Goal: Task Accomplishment & Management: Use online tool/utility

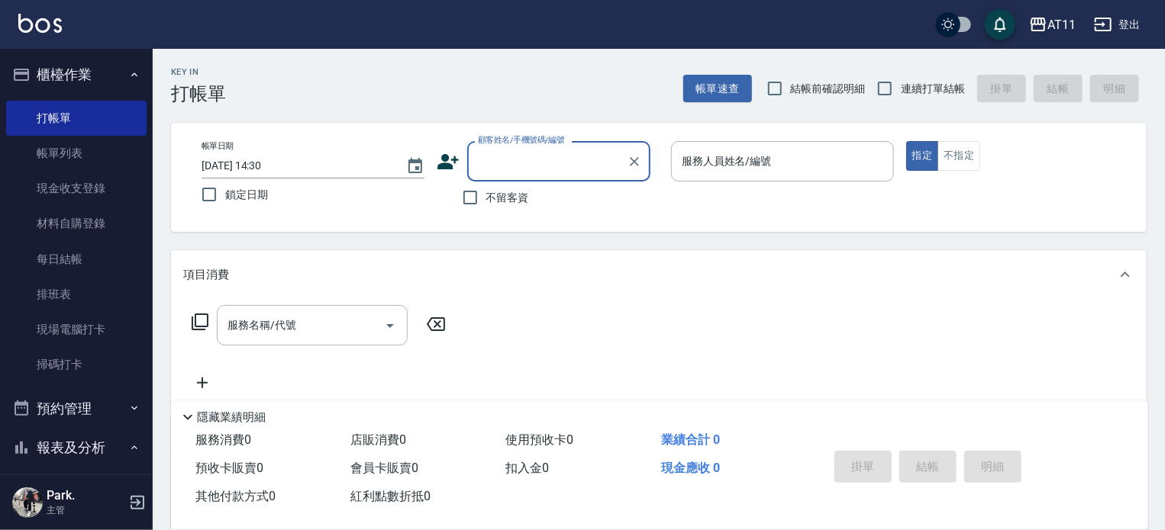
click at [489, 192] on span "不留客資" at bounding box center [507, 198] width 43 height 16
click at [486, 192] on input "不留客資" at bounding box center [470, 198] width 32 height 32
checkbox input "true"
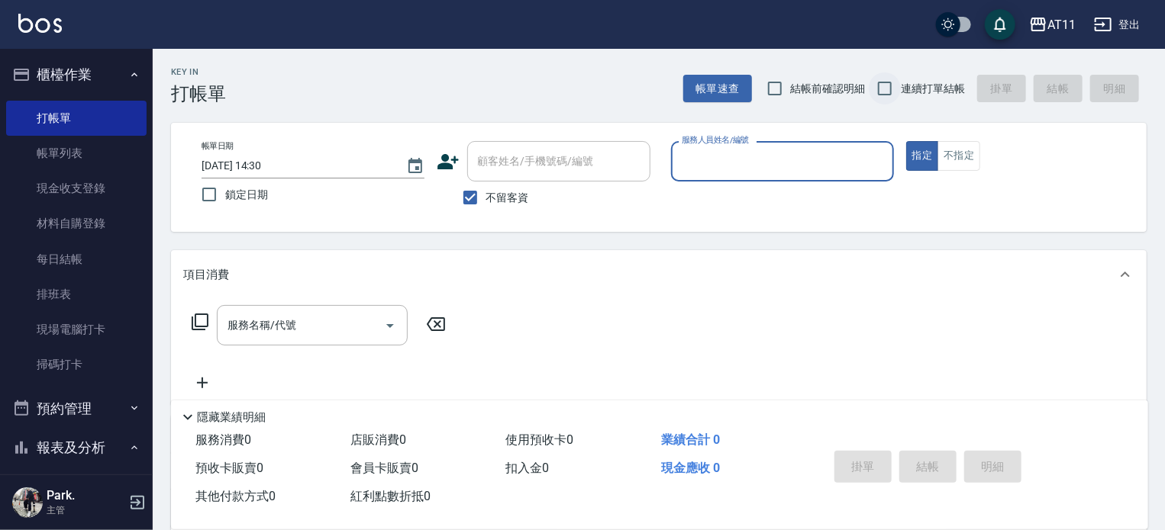
click at [900, 84] on input "連續打單結帳" at bounding box center [885, 89] width 32 height 32
checkbox input "true"
click at [824, 185] on p at bounding box center [782, 190] width 223 height 16
click at [835, 163] on input "服務人員姓名/編號" at bounding box center [782, 161] width 209 height 27
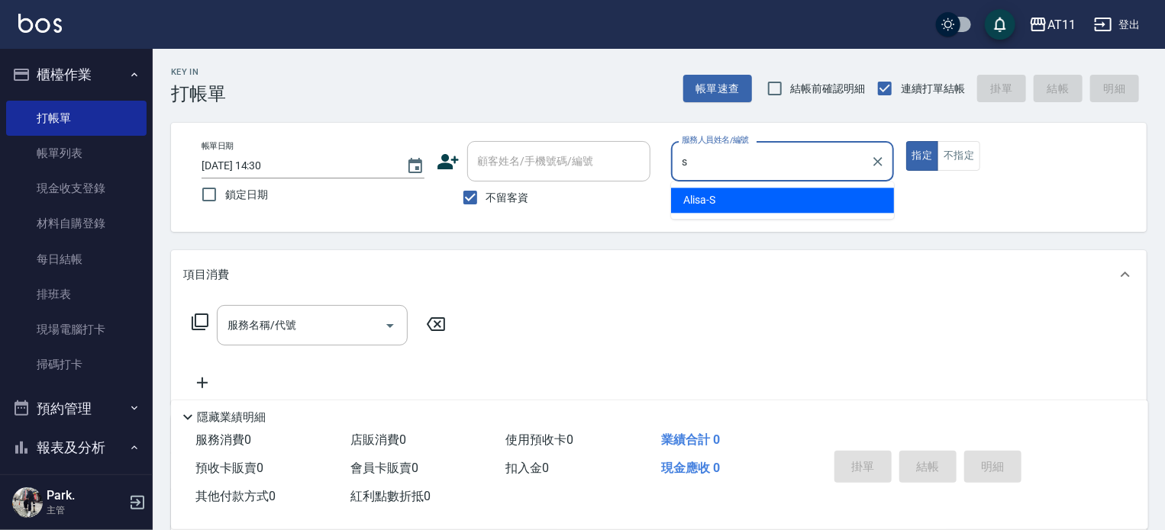
type input "Alisa-S"
type button "true"
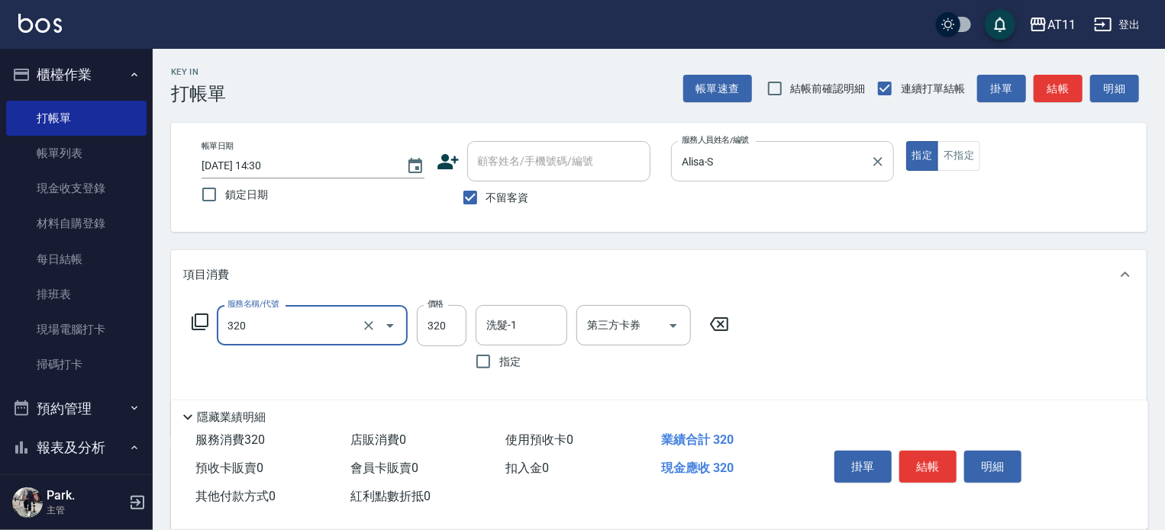
type input "洗剪(320)"
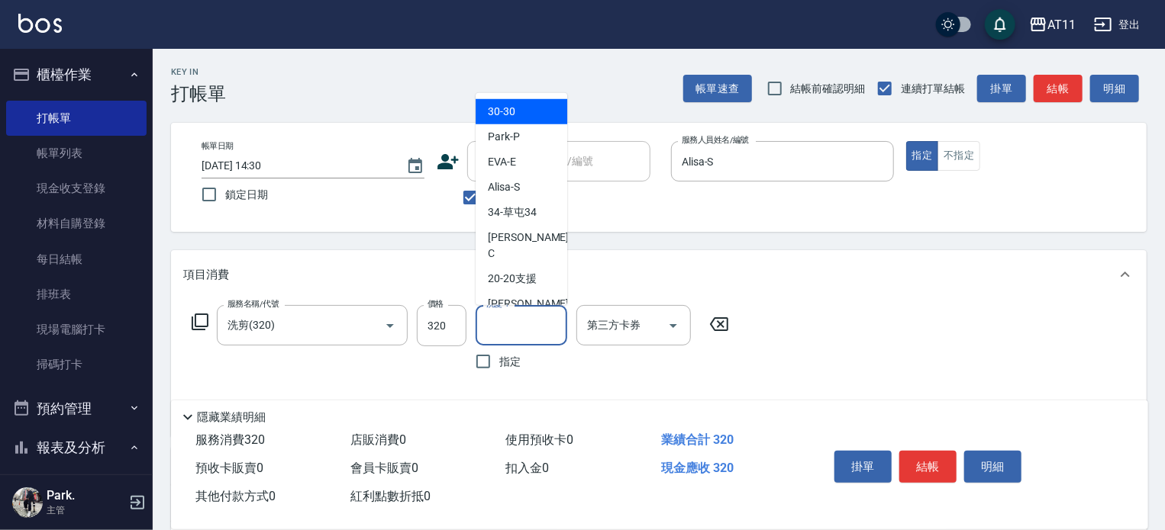
drag, startPoint x: 513, startPoint y: 323, endPoint x: 473, endPoint y: 328, distance: 40.0
click at [505, 328] on input "洗髮-1" at bounding box center [521, 325] width 78 height 27
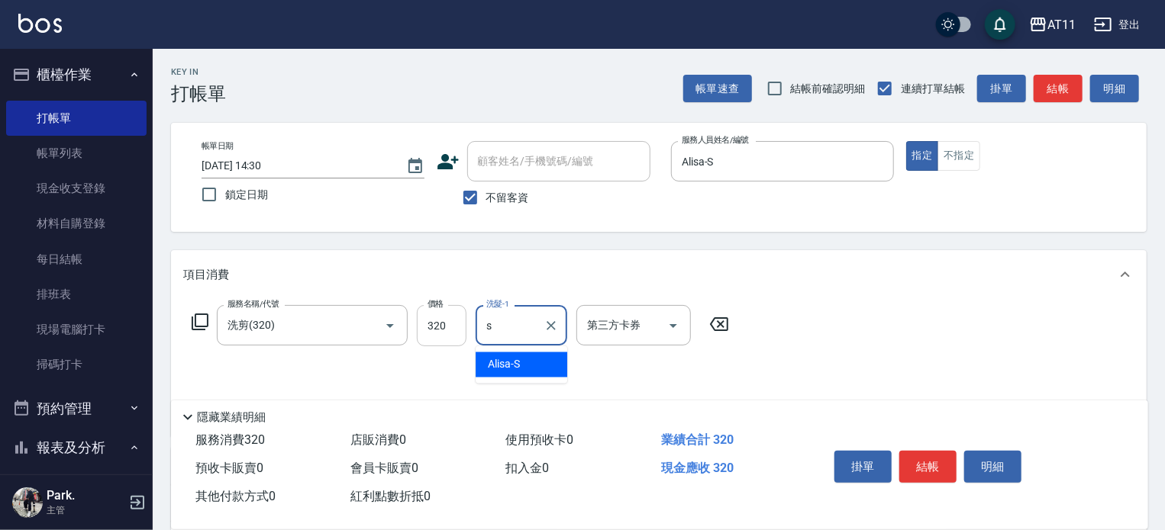
type input "Alisa-S"
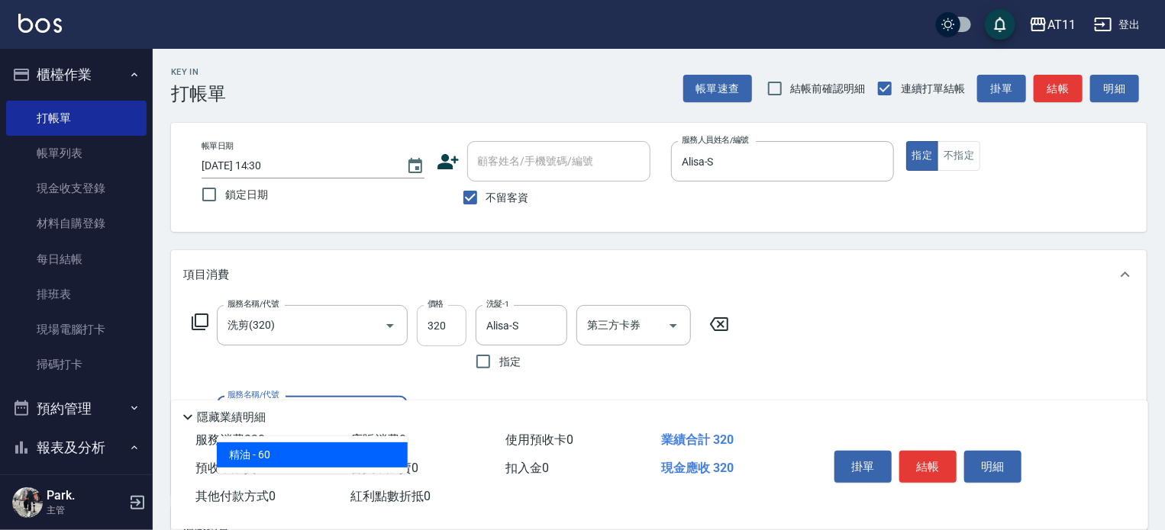
type input "精油(60)"
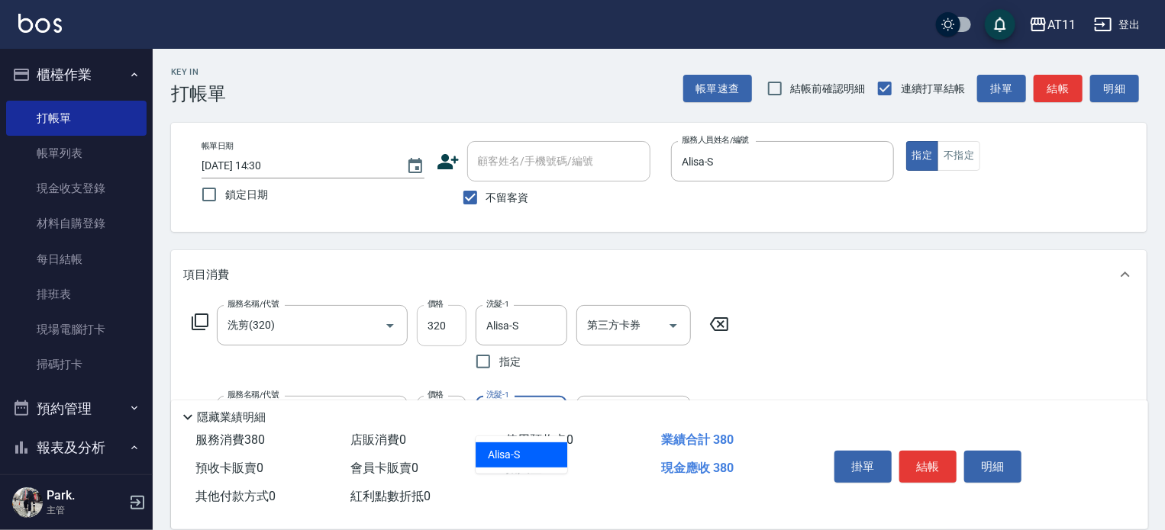
type input "Alisa-S"
click at [933, 459] on button "結帳" at bounding box center [927, 467] width 57 height 32
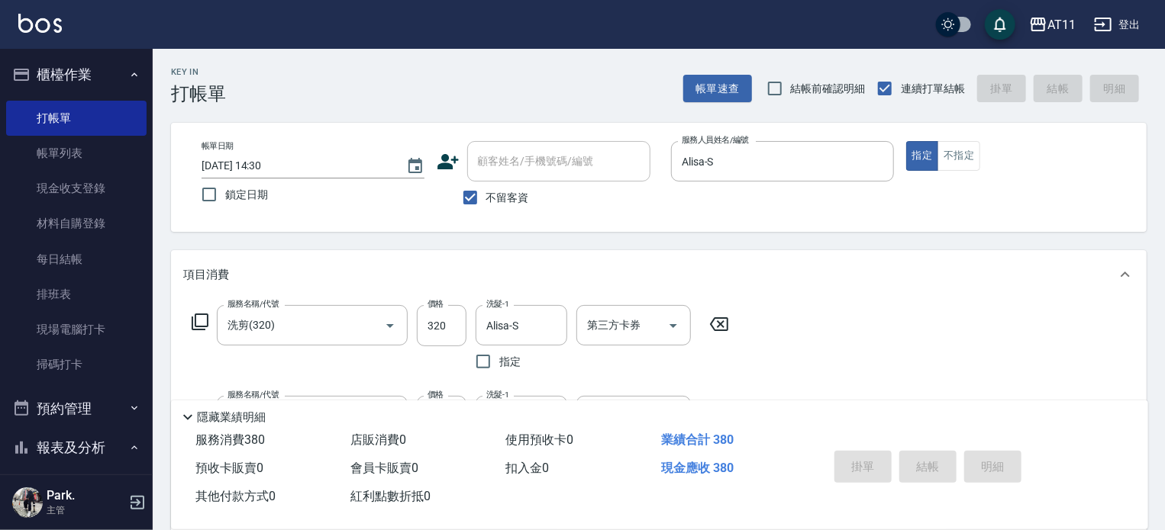
type input "[DATE] 17:18"
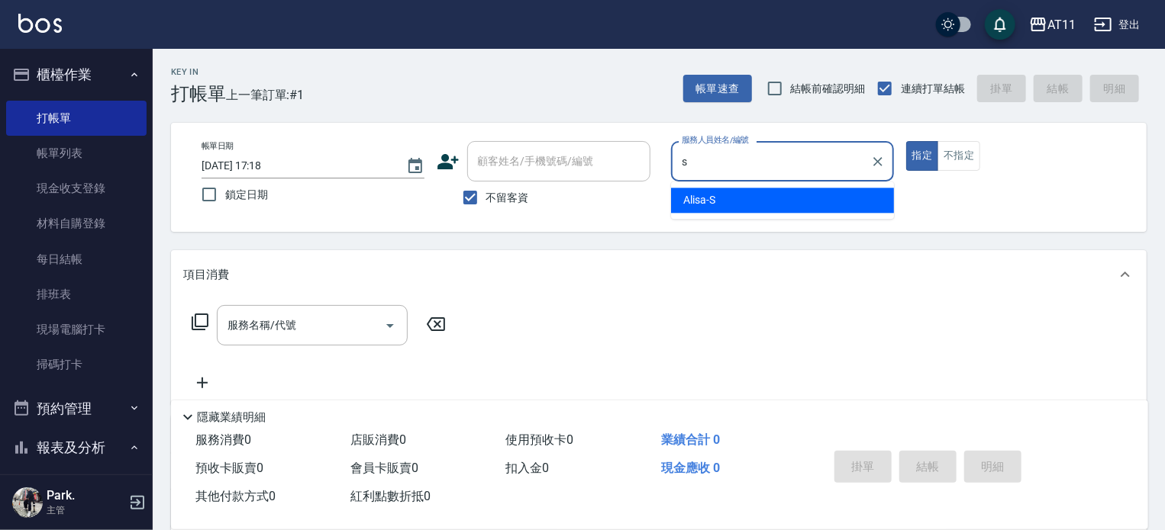
type input "Alisa-S"
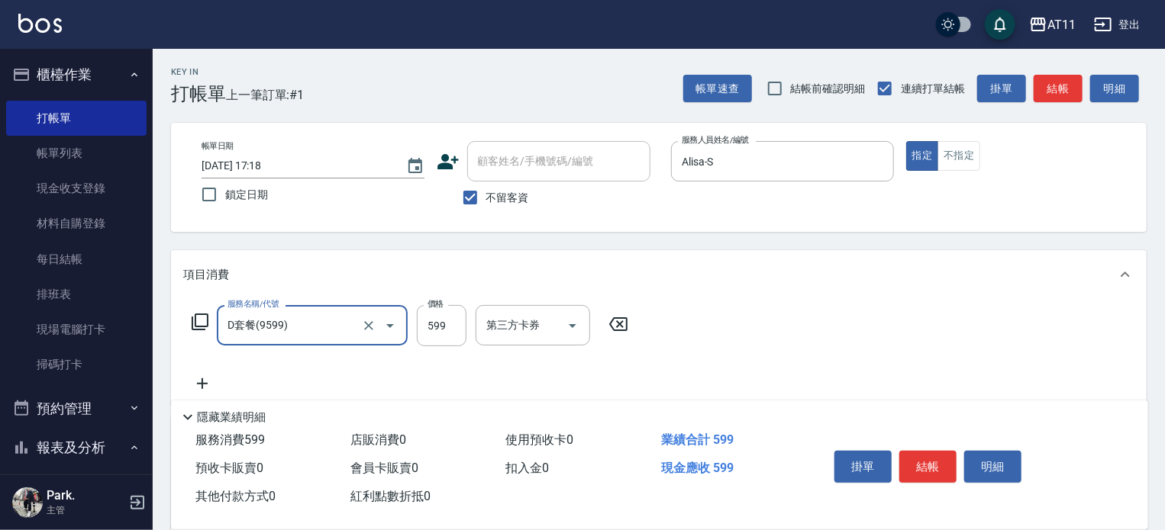
type input "D套餐(9599)"
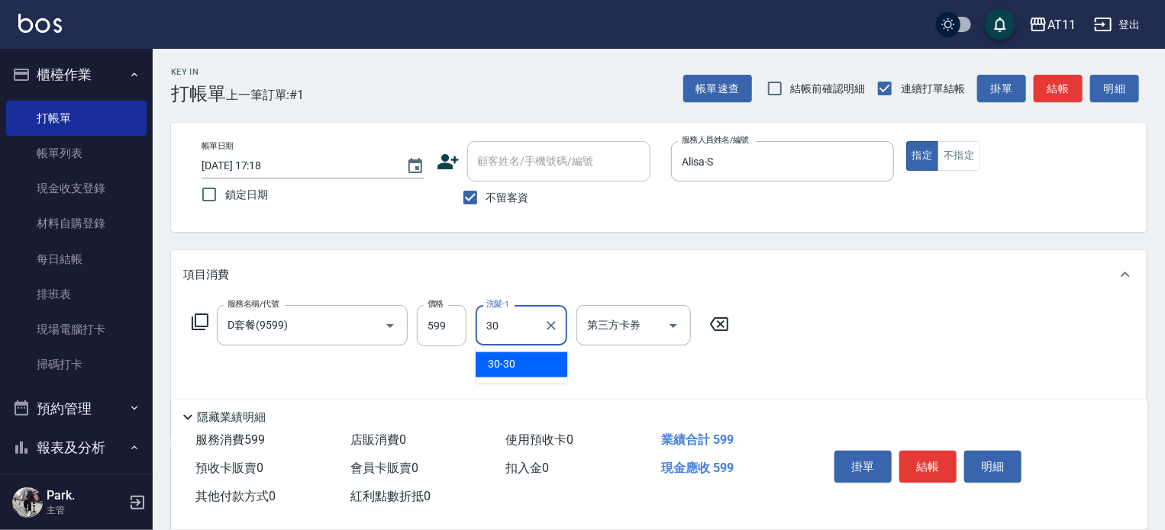
type input "30-30"
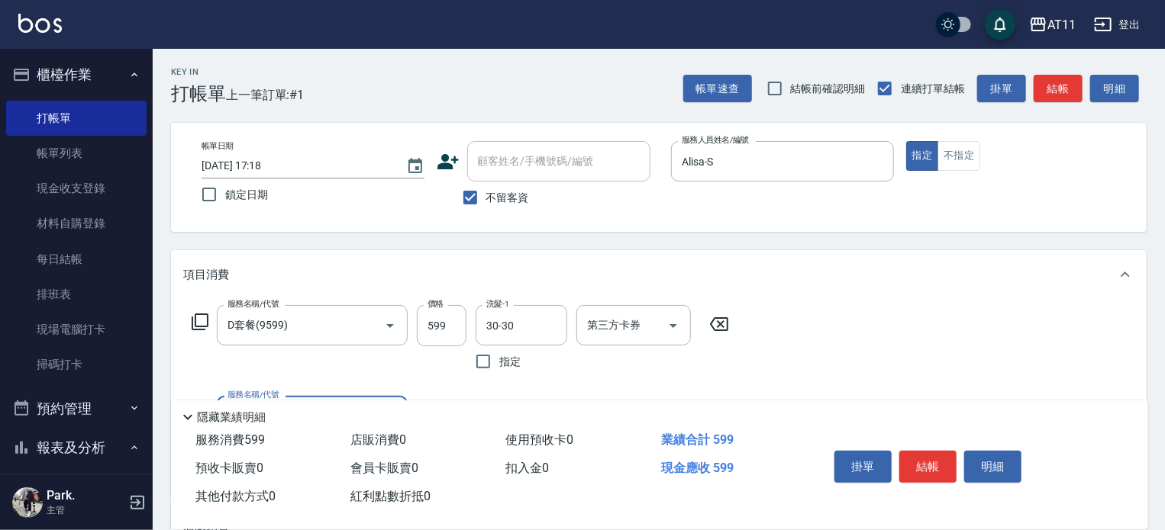
drag, startPoint x: 925, startPoint y: 469, endPoint x: 884, endPoint y: 443, distance: 48.7
click at [922, 467] on button "結帳" at bounding box center [927, 467] width 57 height 32
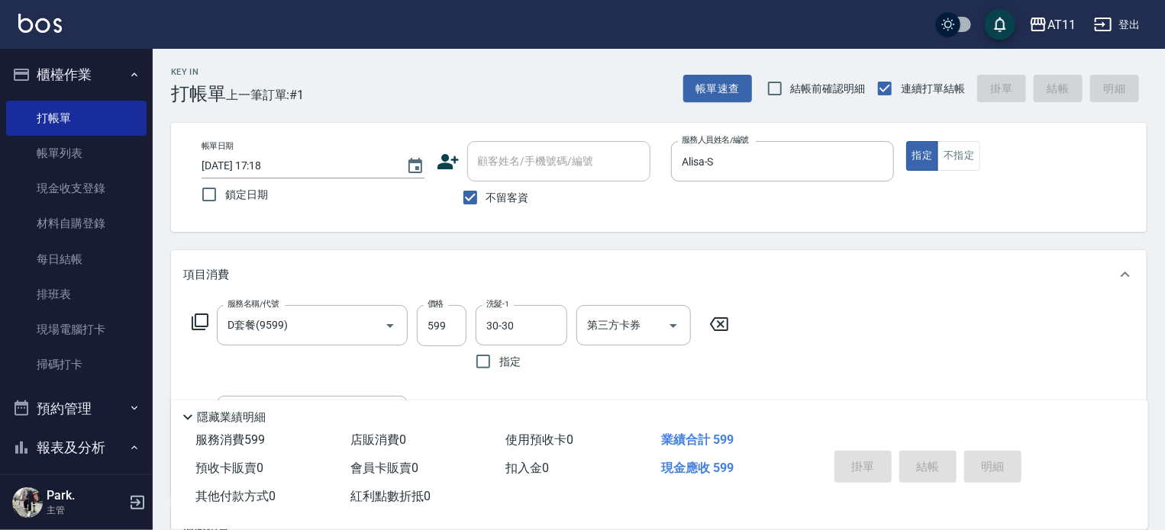
type input "[DATE] 17:19"
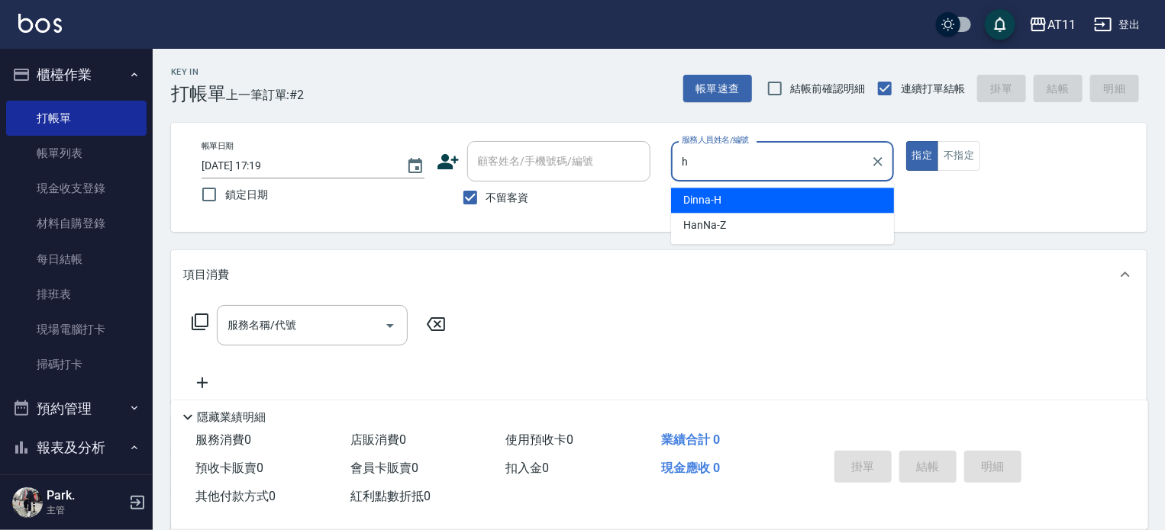
type input "Dinna-H"
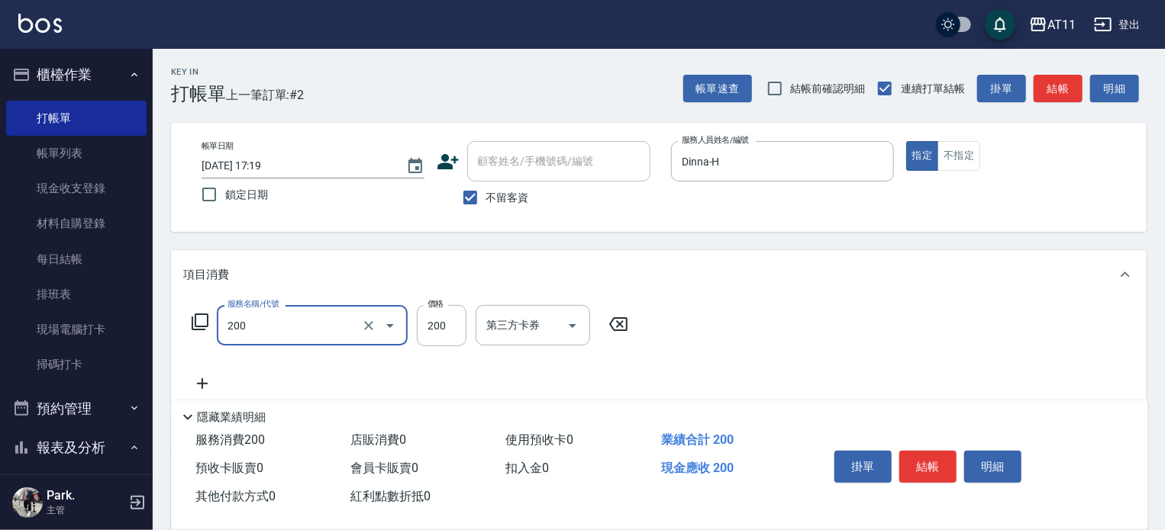
type input "剪髮(200)"
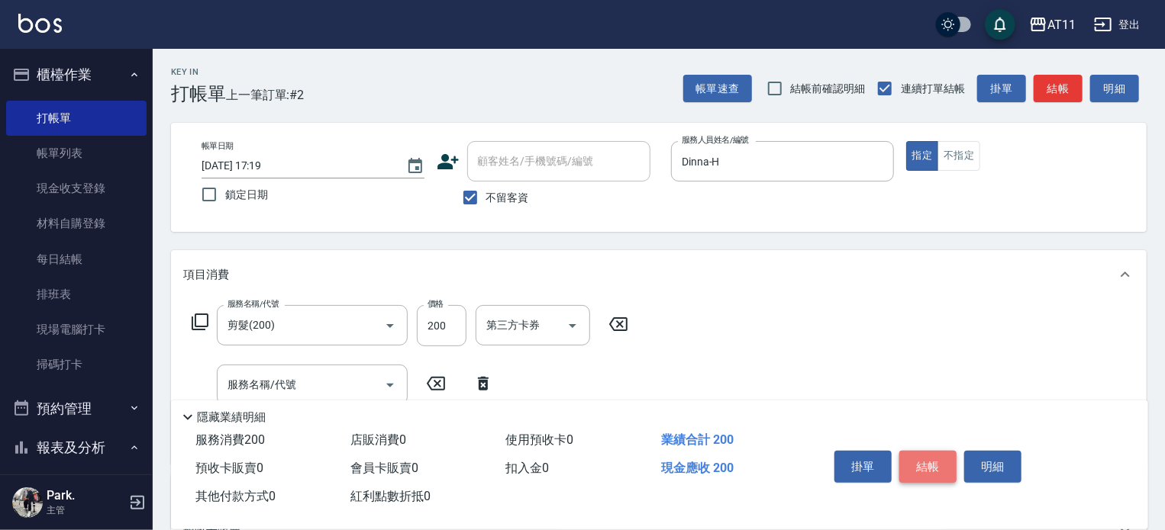
click at [930, 466] on button "結帳" at bounding box center [927, 467] width 57 height 32
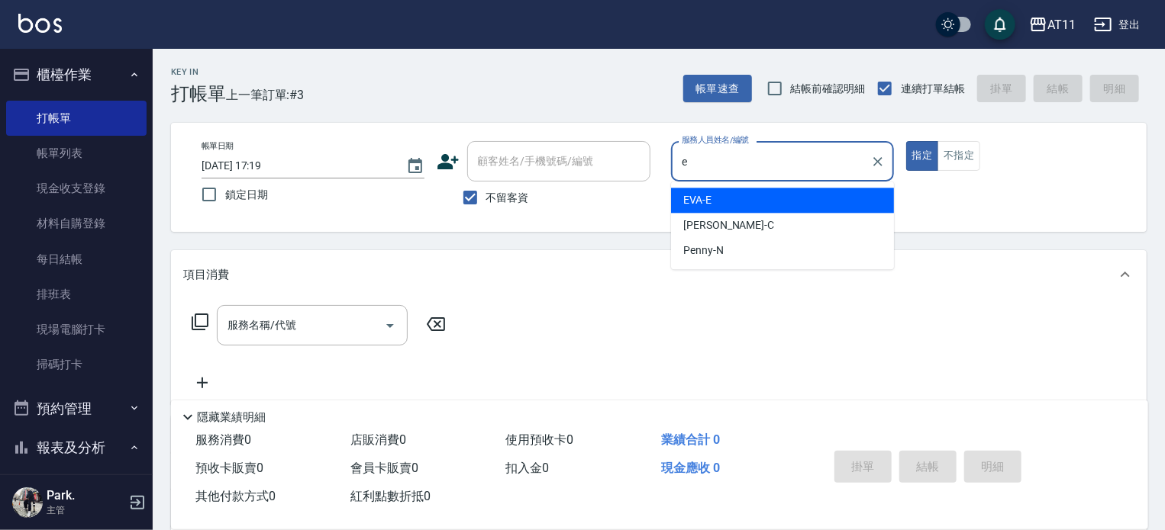
type input "EVA-E"
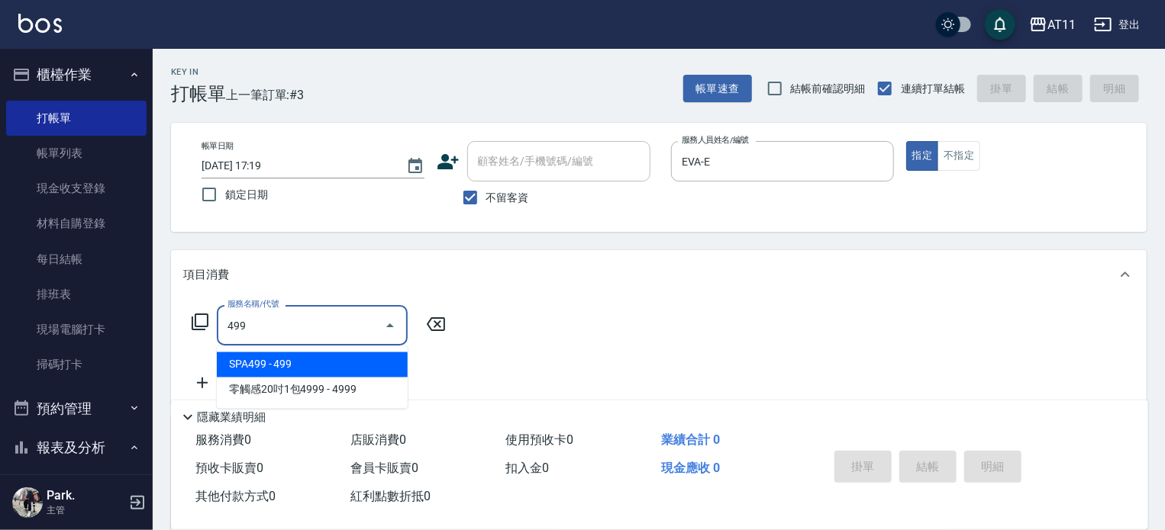
type input "SPA499(499)"
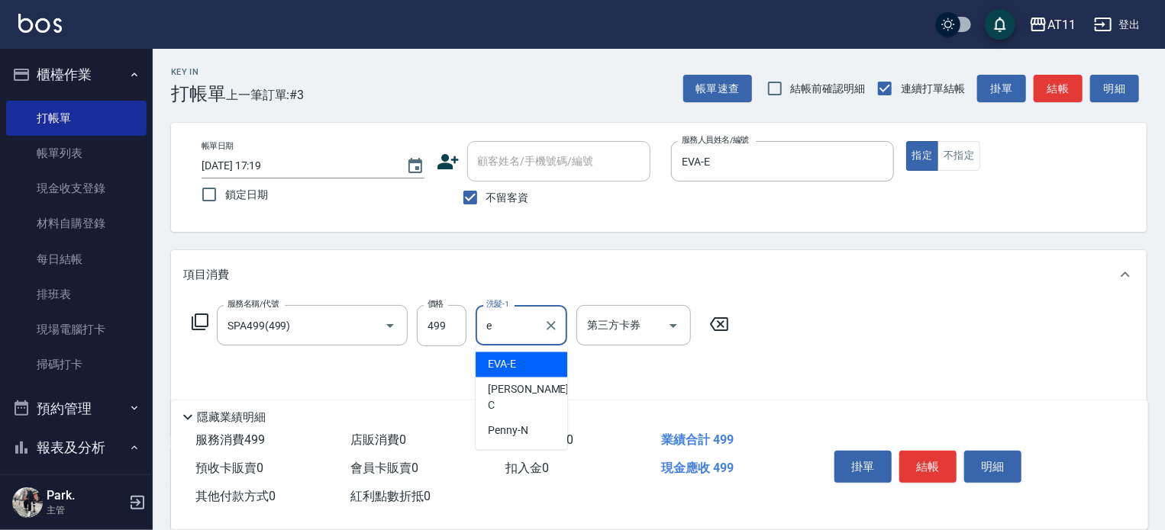
type input "EVA-E"
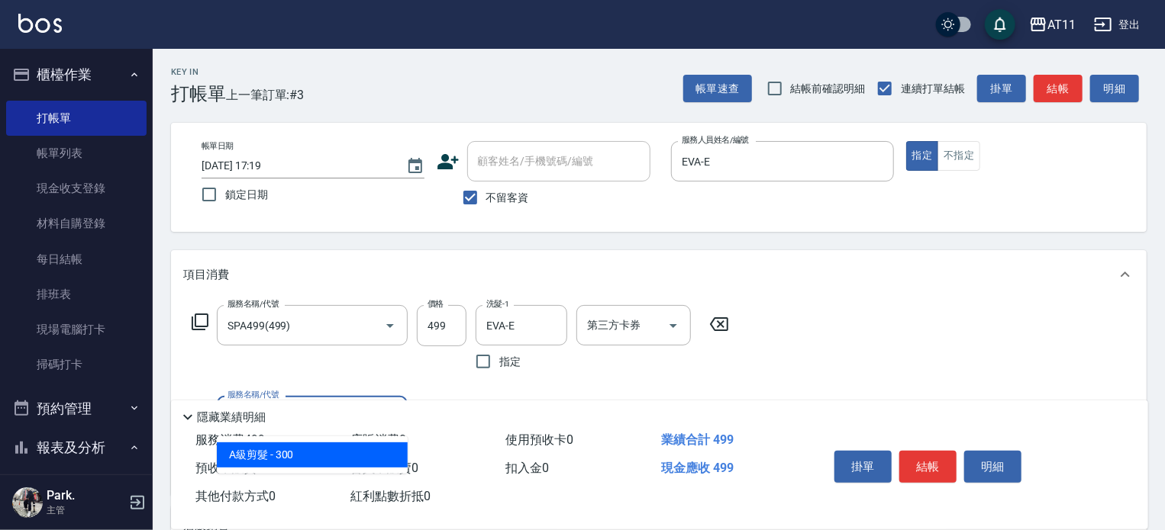
type input "A級剪髮(300)"
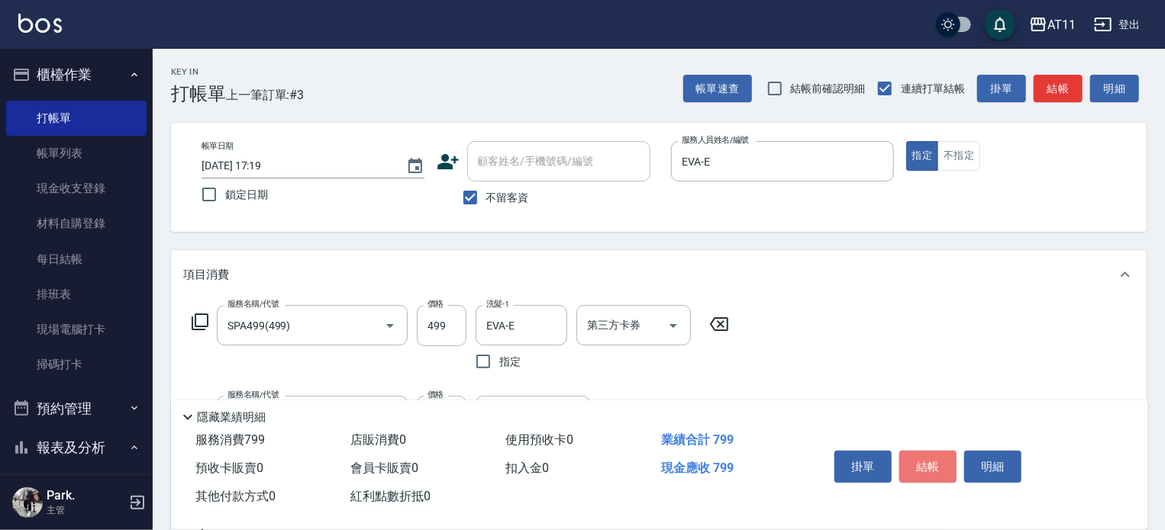
drag, startPoint x: 921, startPoint y: 460, endPoint x: 831, endPoint y: 425, distance: 96.0
click at [916, 459] on button "結帳" at bounding box center [927, 467] width 57 height 32
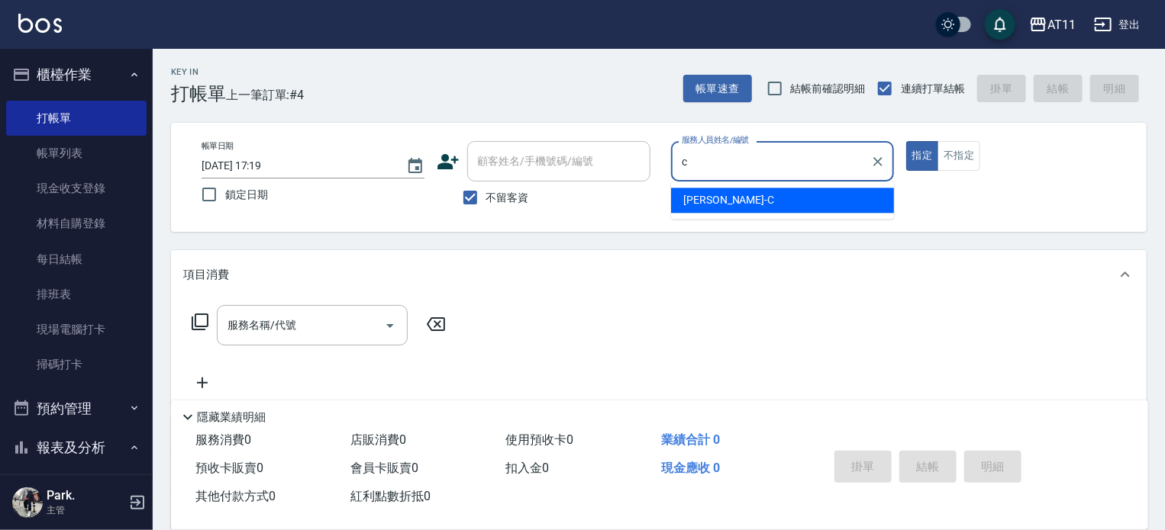
type input "[PERSON_NAME]"
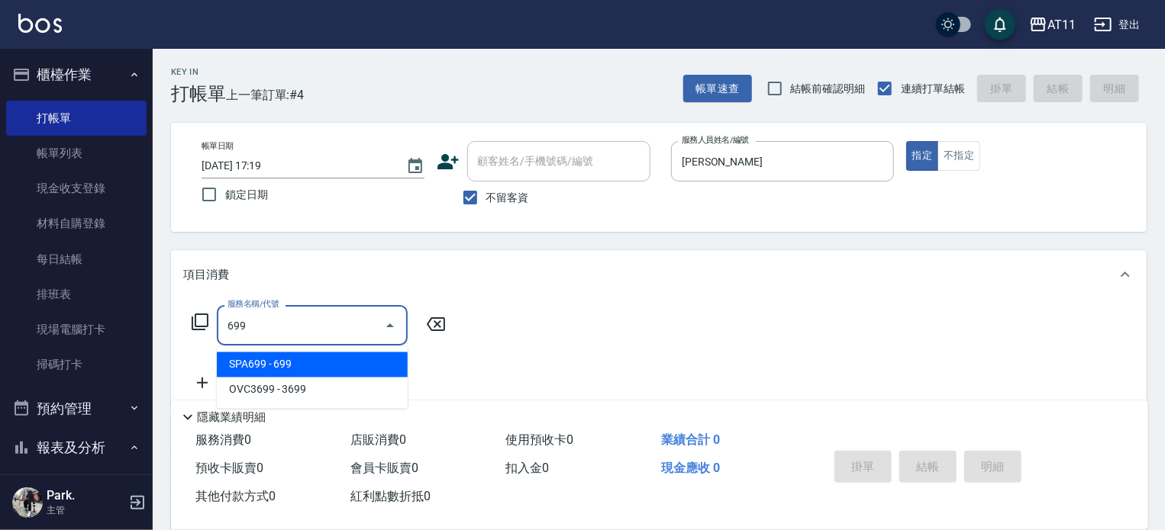
type input "SPA699(699)"
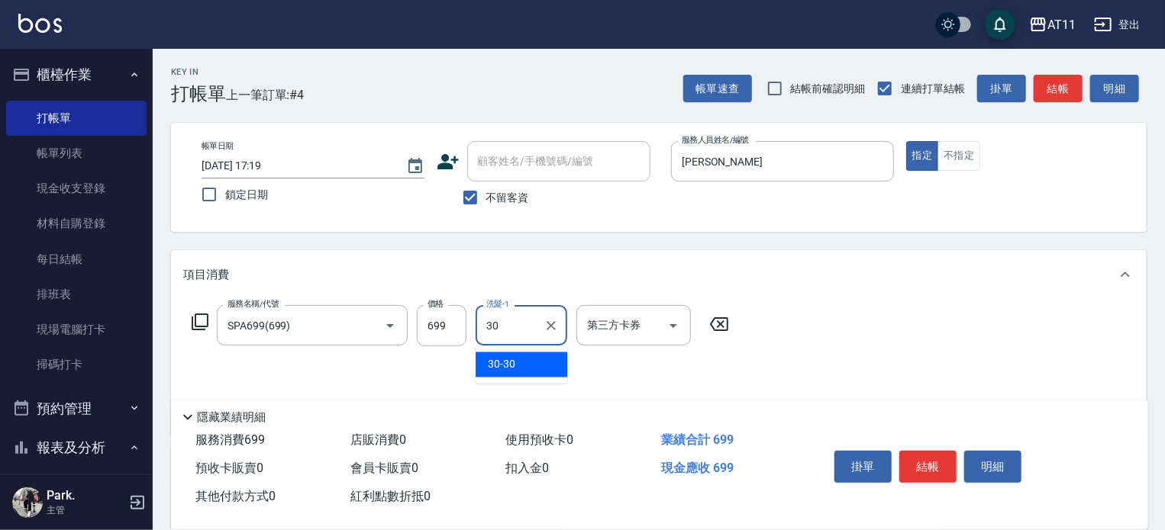
type input "30-30"
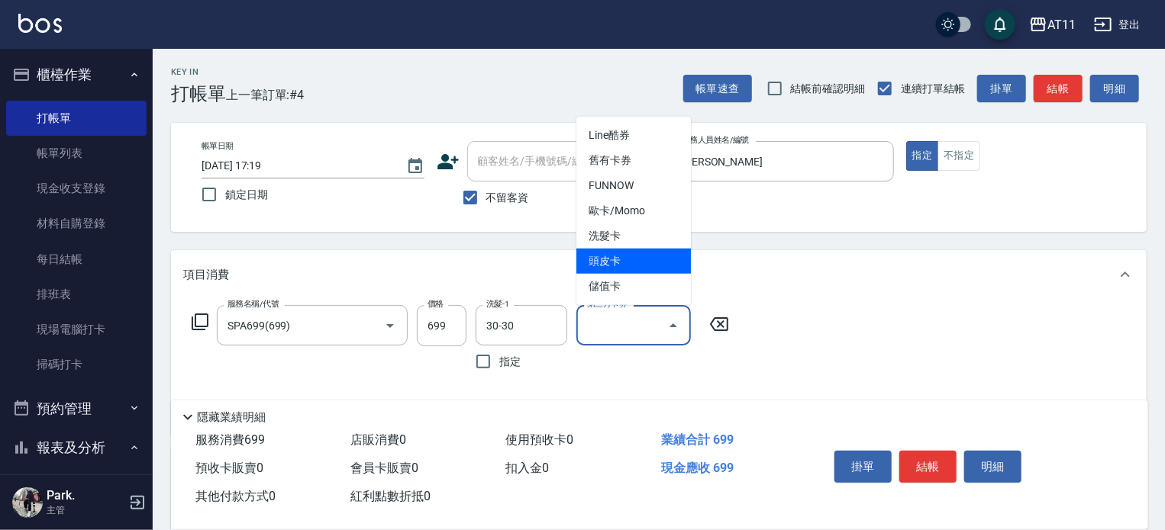
type input "頭皮卡"
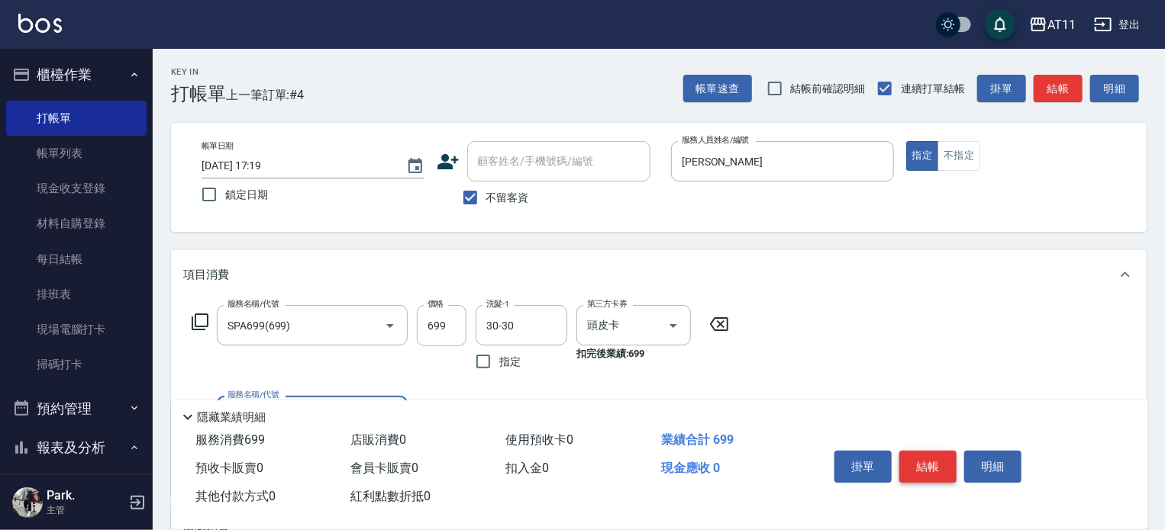
click at [927, 460] on button "結帳" at bounding box center [927, 467] width 57 height 32
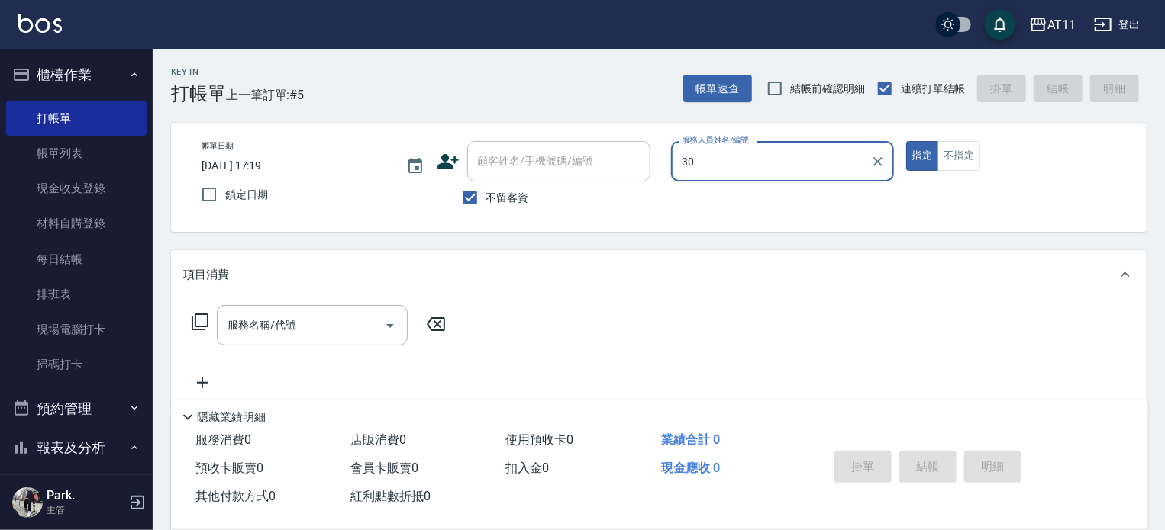
type input "3"
type input "[PERSON_NAME]"
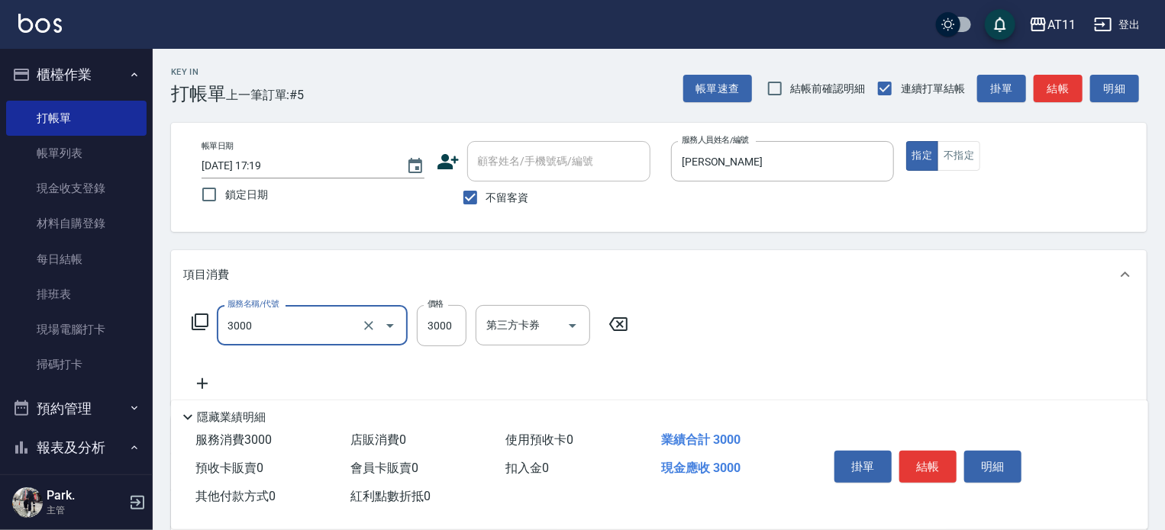
type input "頂級豪華OVC3(3000)"
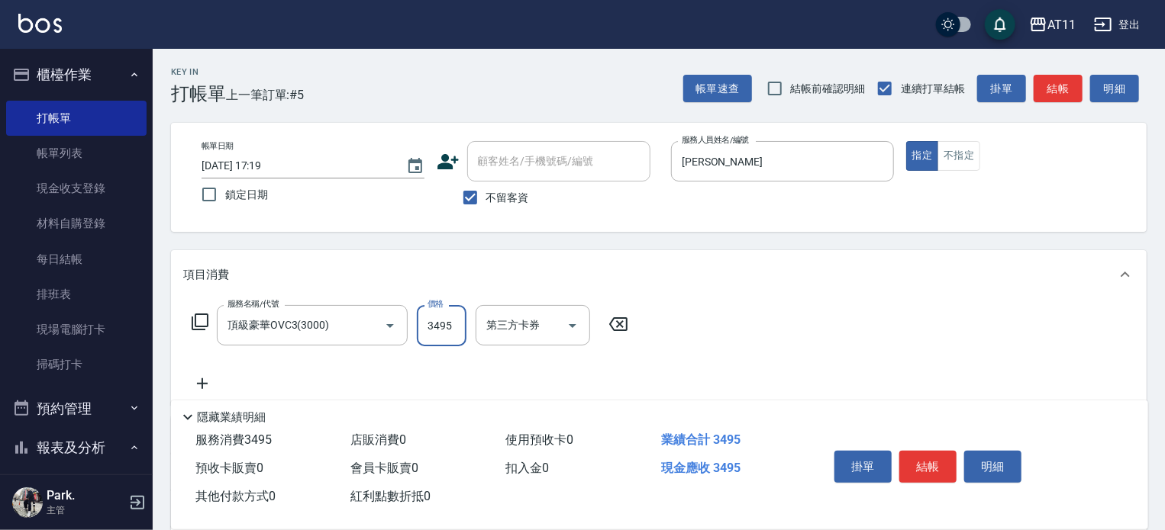
type input "3495"
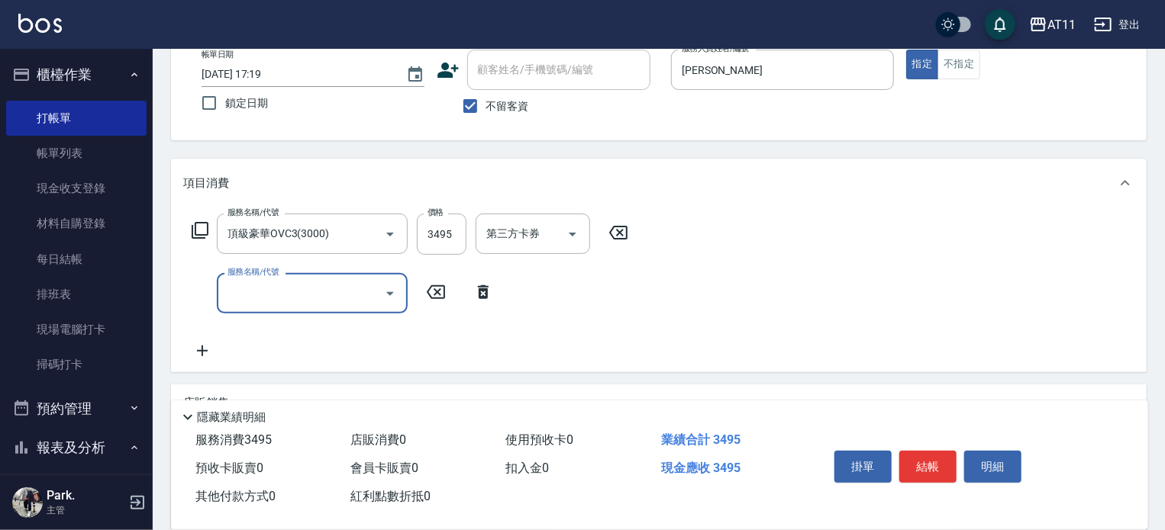
scroll to position [229, 0]
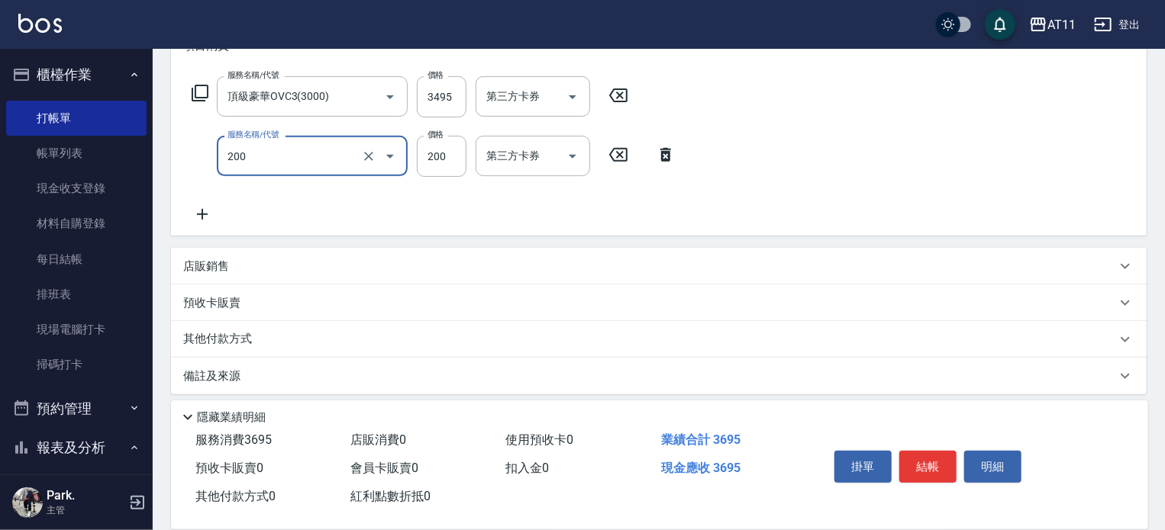
type input "剪髮(200)"
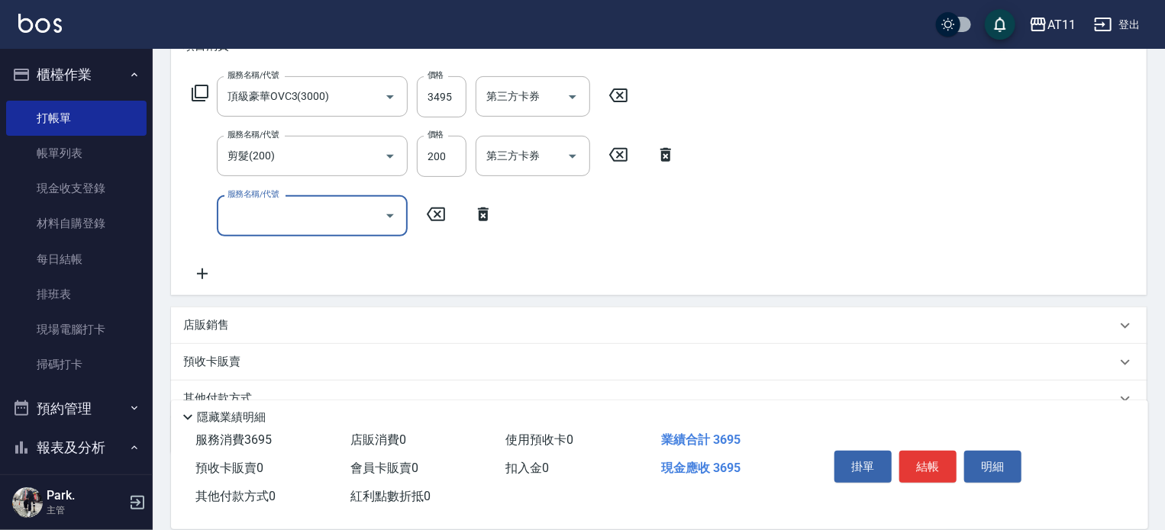
scroll to position [297, 0]
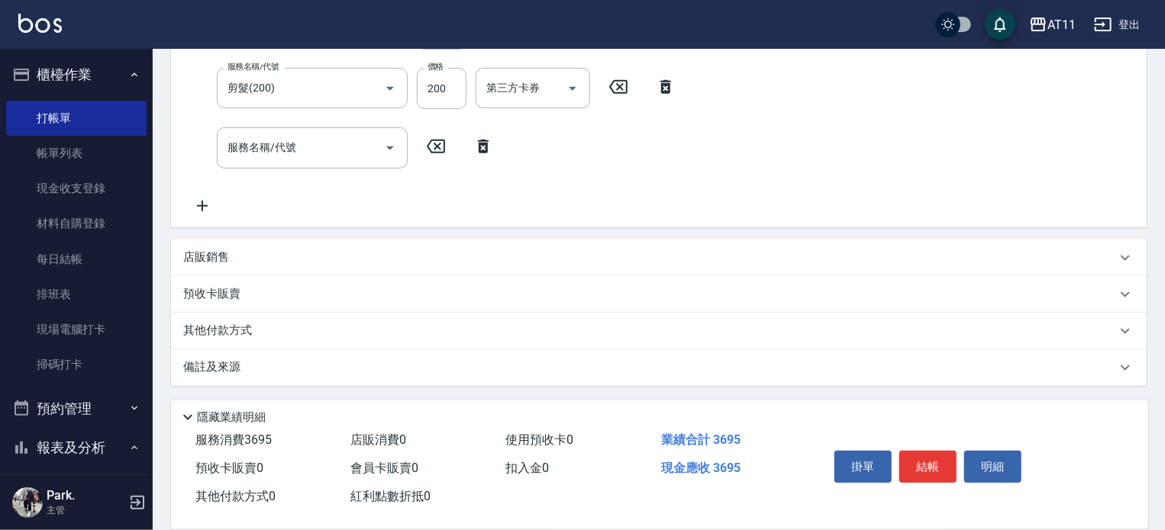
click at [244, 320] on div "其他付款方式" at bounding box center [658, 331] width 975 height 37
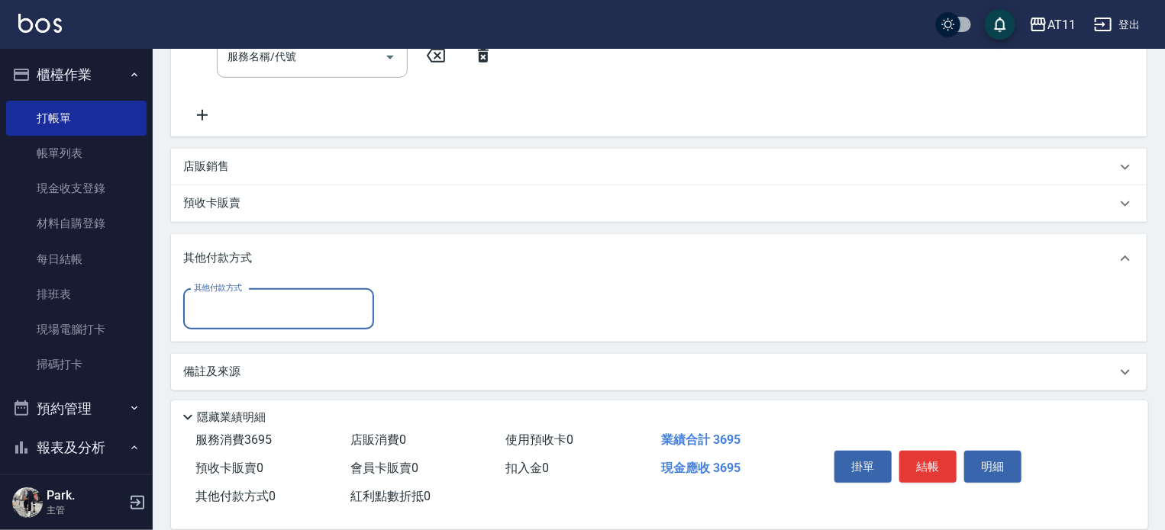
scroll to position [392, 0]
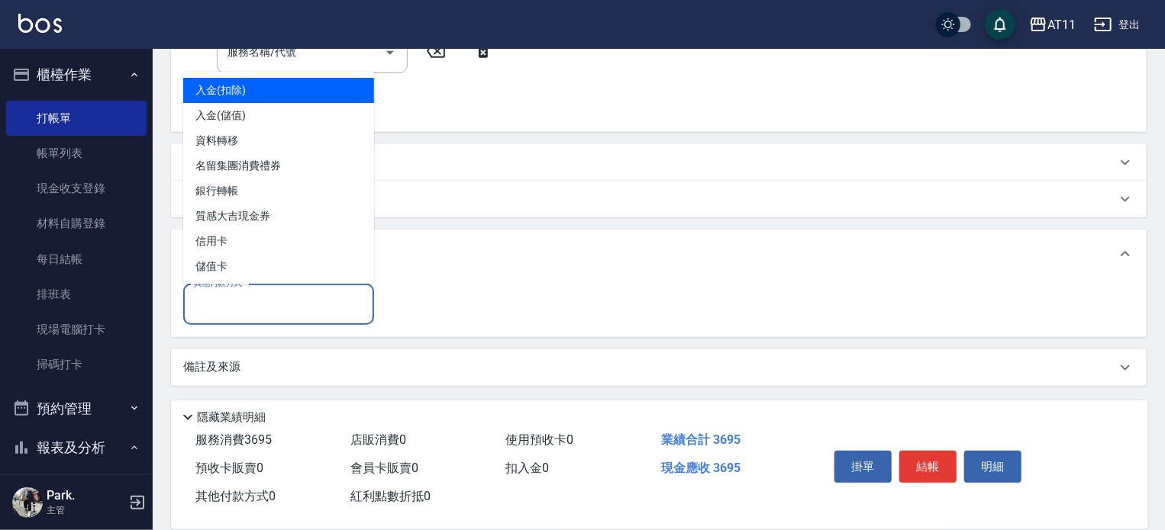
click at [246, 305] on input "其他付款方式" at bounding box center [278, 305] width 177 height 27
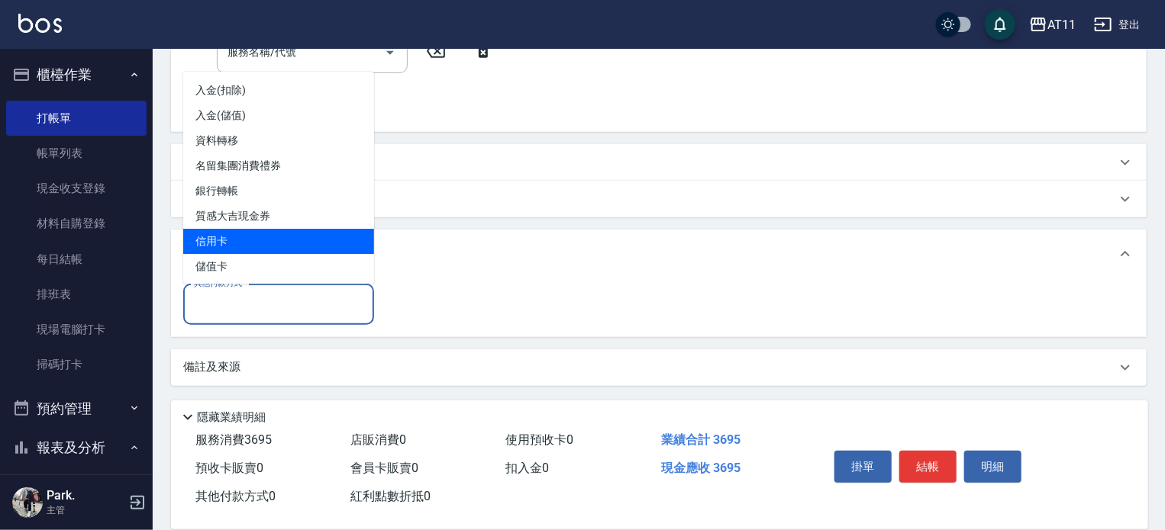
click at [235, 240] on span "信用卡" at bounding box center [278, 241] width 191 height 25
type input "信用卡"
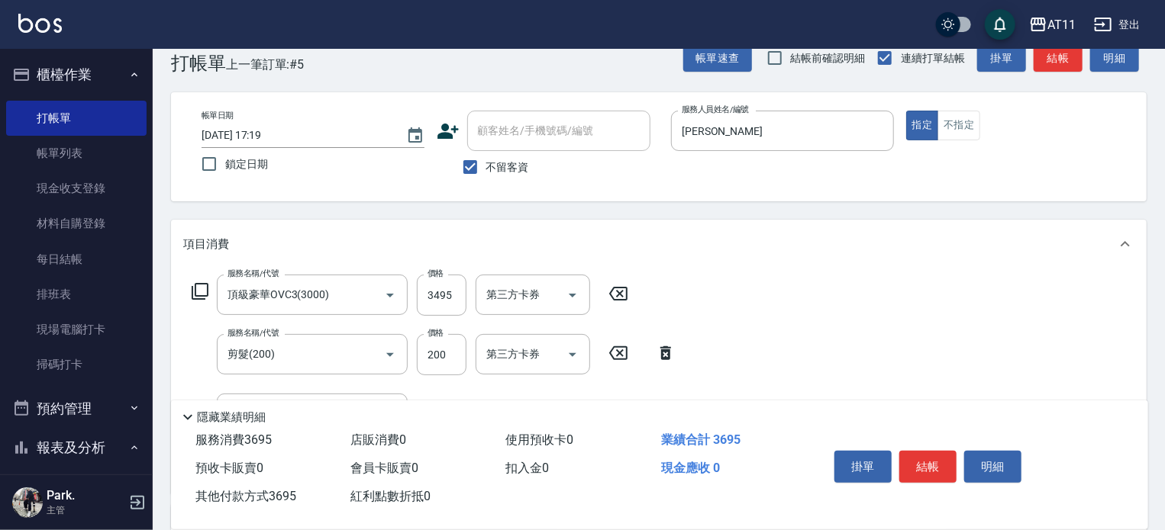
scroll to position [29, 0]
type input "3695"
drag, startPoint x: 927, startPoint y: 459, endPoint x: 936, endPoint y: 453, distance: 10.8
click at [928, 459] on button "結帳" at bounding box center [927, 467] width 57 height 32
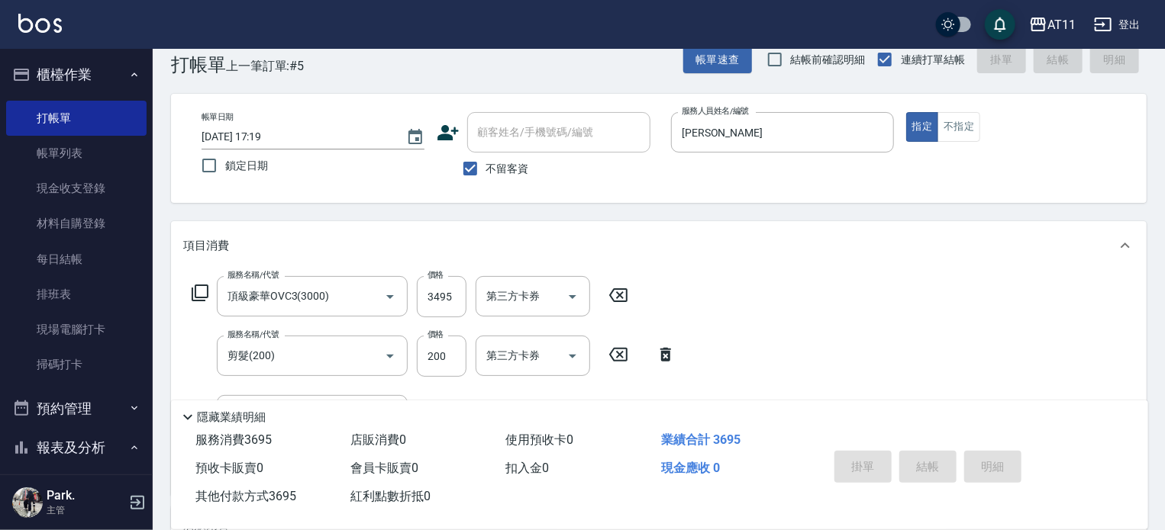
type input "[DATE] 17:20"
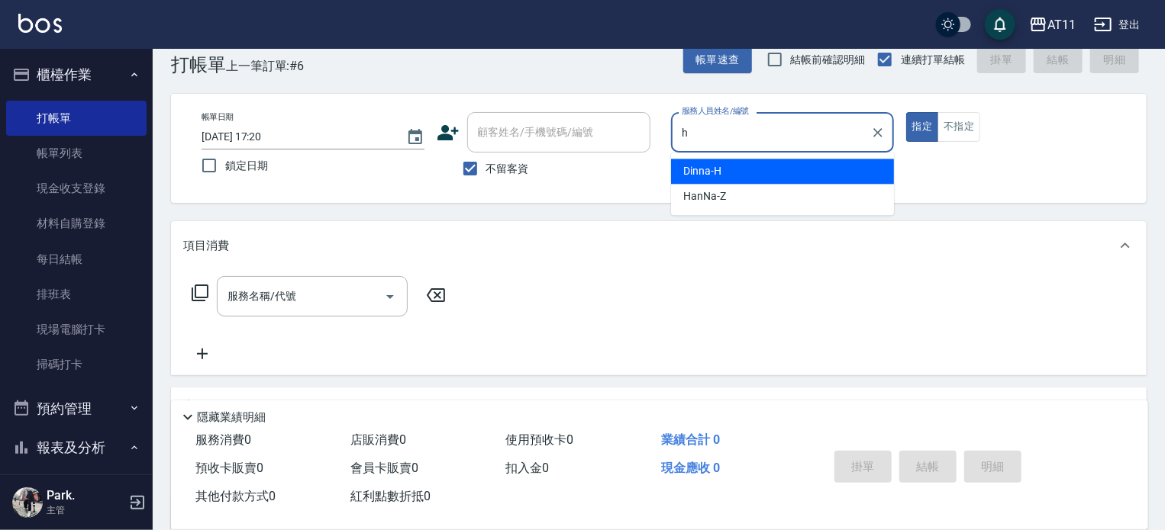
type input "Dinna-H"
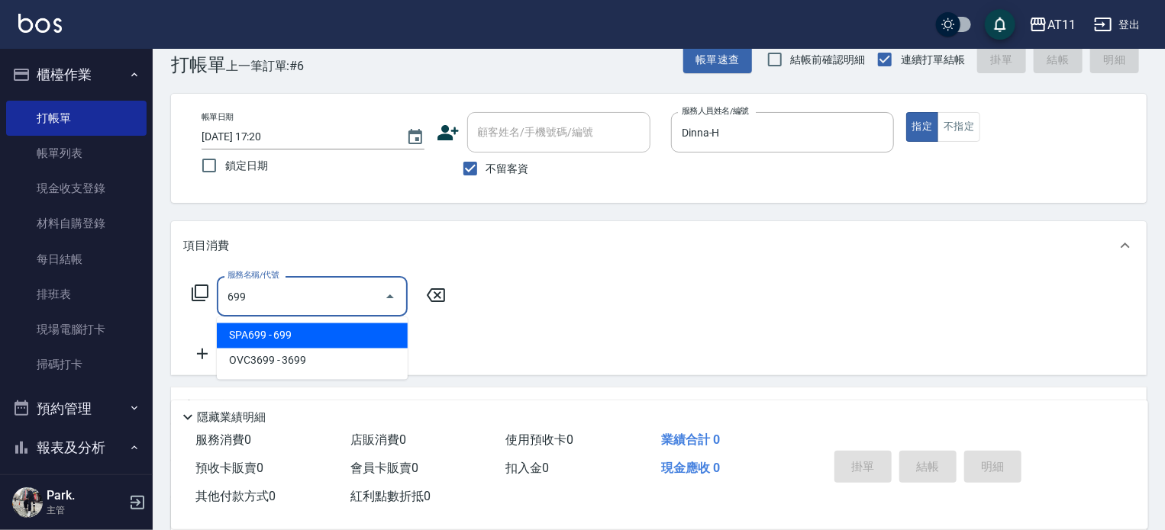
type input "SPA699(699)"
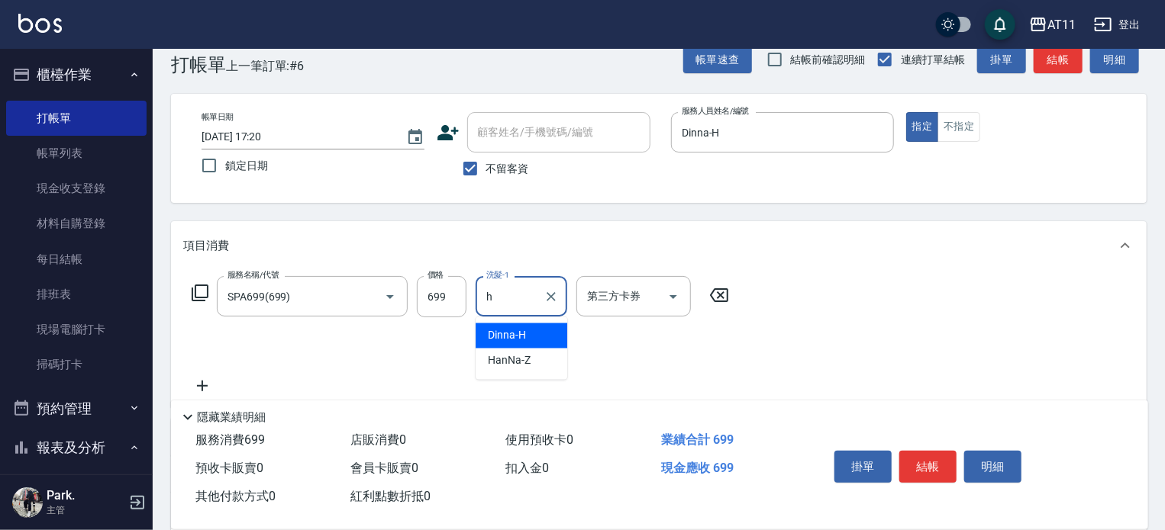
type input "Dinna-H"
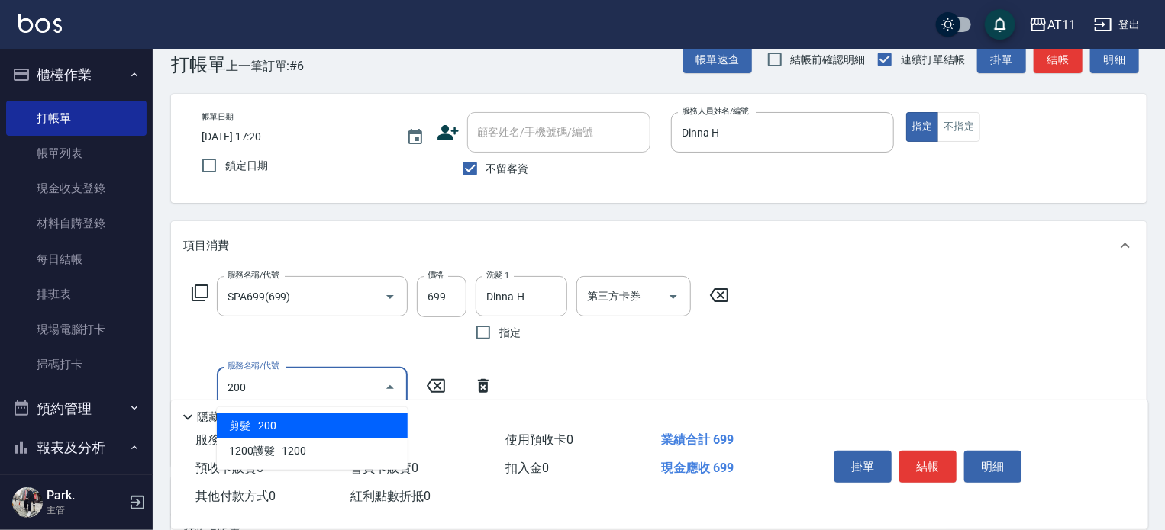
type input "剪髮(200)"
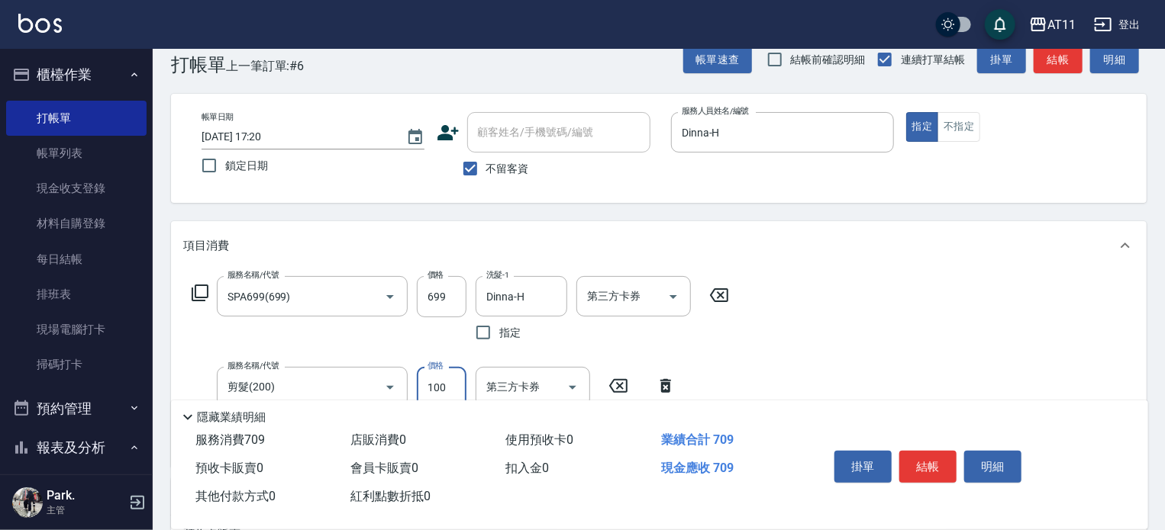
type input "100"
click at [919, 454] on button "結帳" at bounding box center [927, 467] width 57 height 32
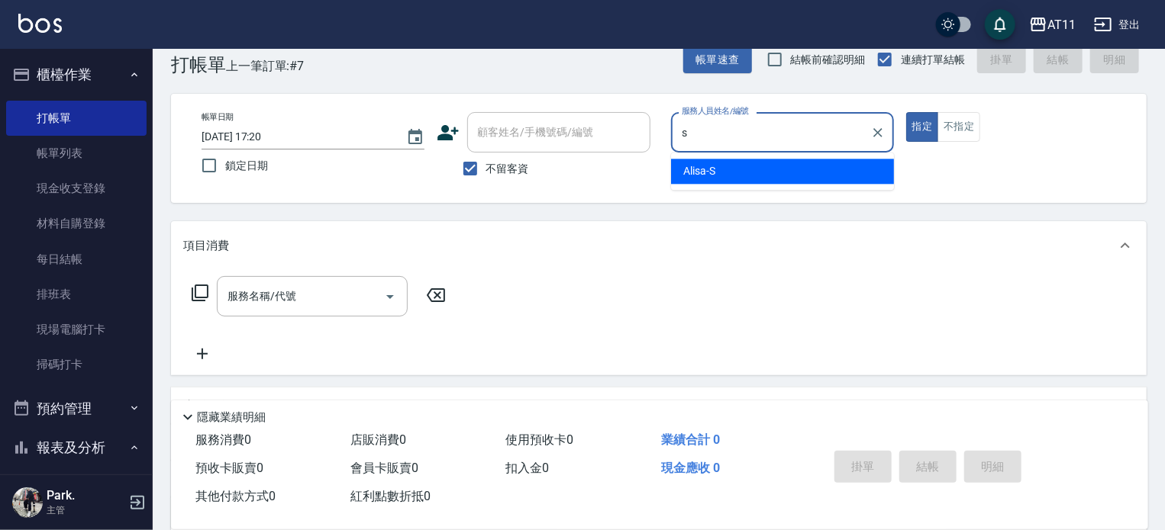
type input "Alisa-S"
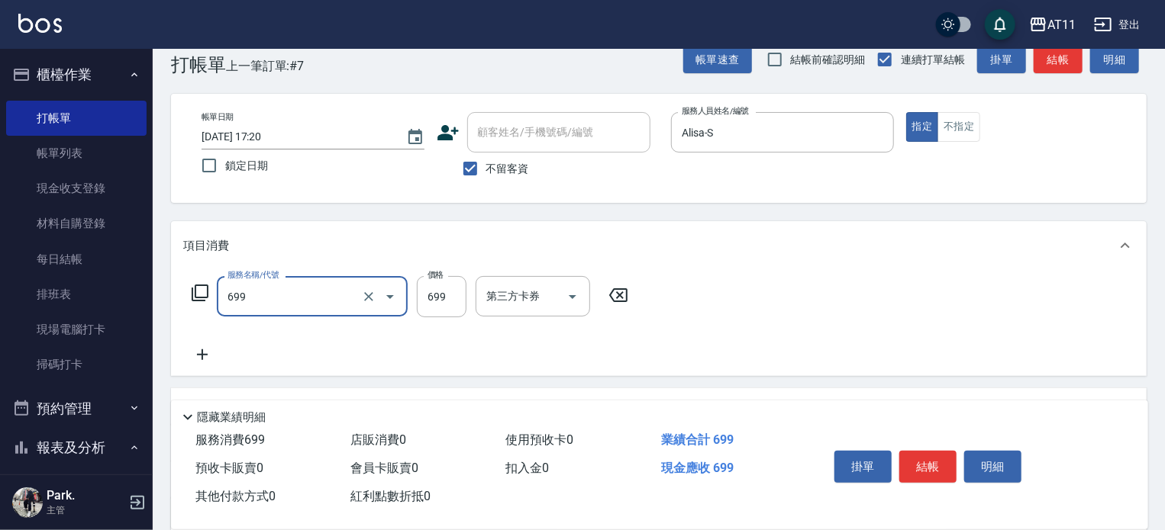
type input "SPA699(699)"
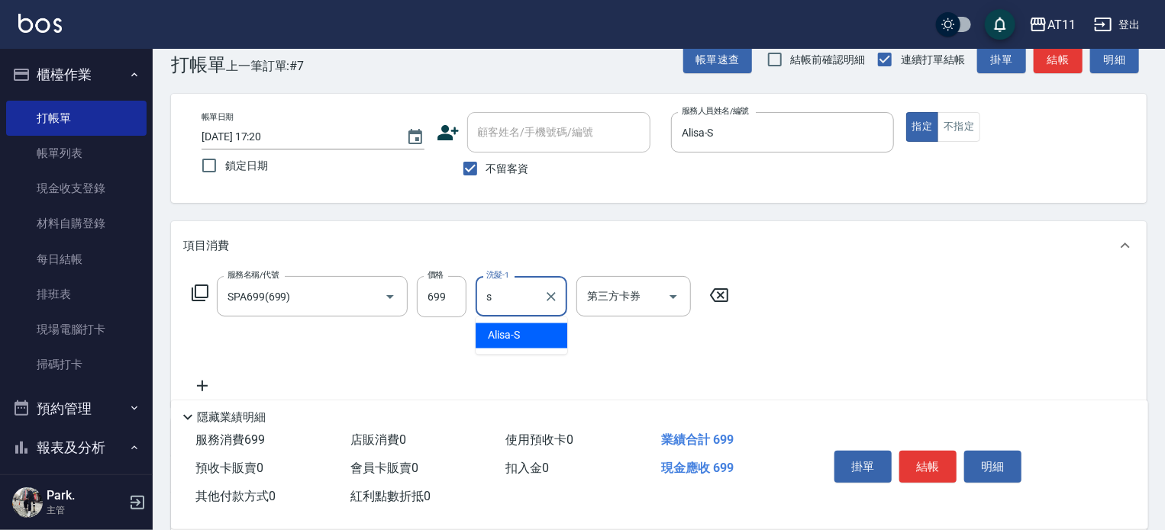
type input "Alisa-S"
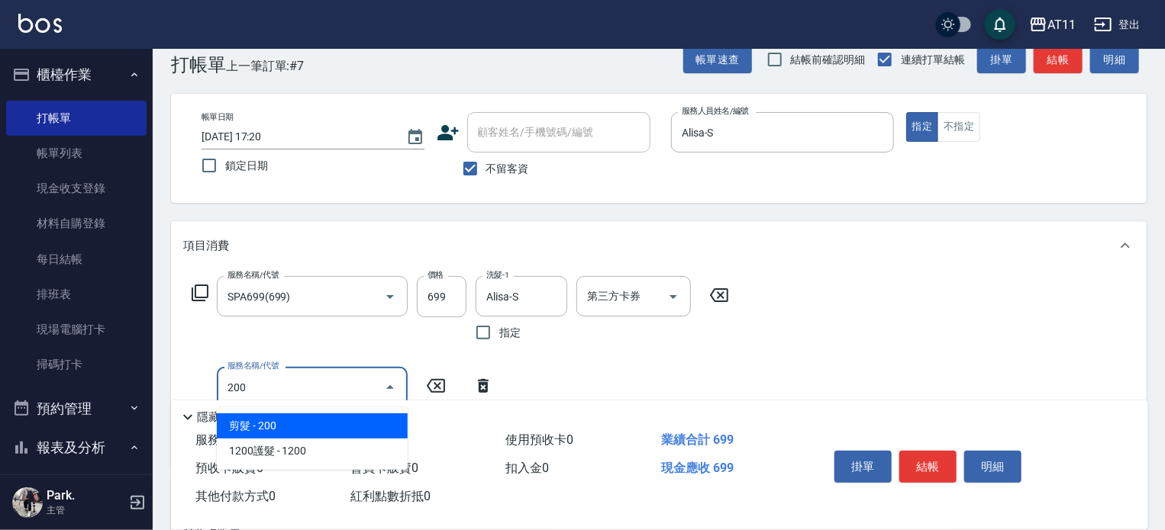
type input "剪髮(200)"
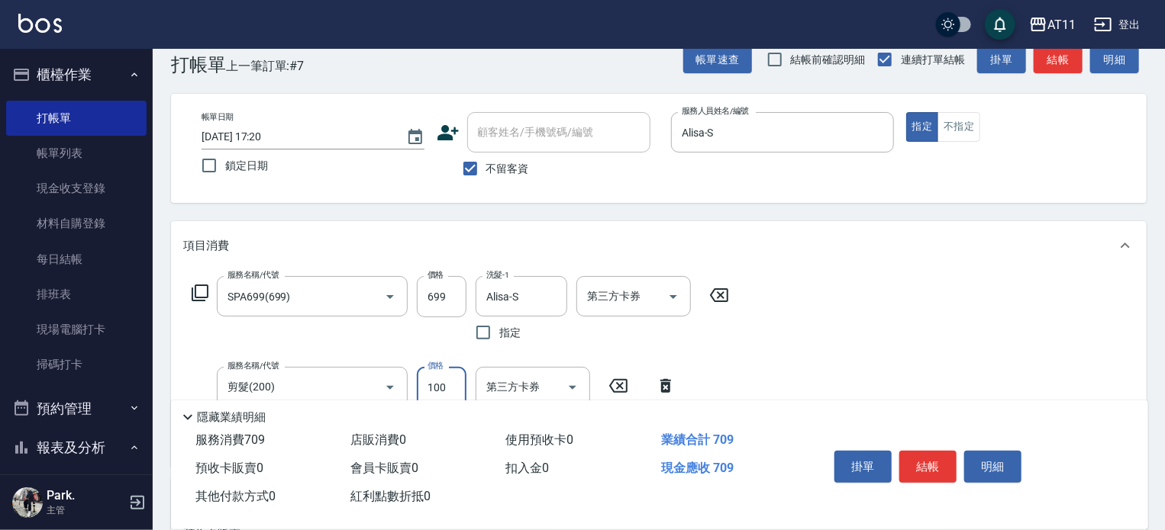
type input "100"
click at [936, 462] on button "結帳" at bounding box center [927, 467] width 57 height 32
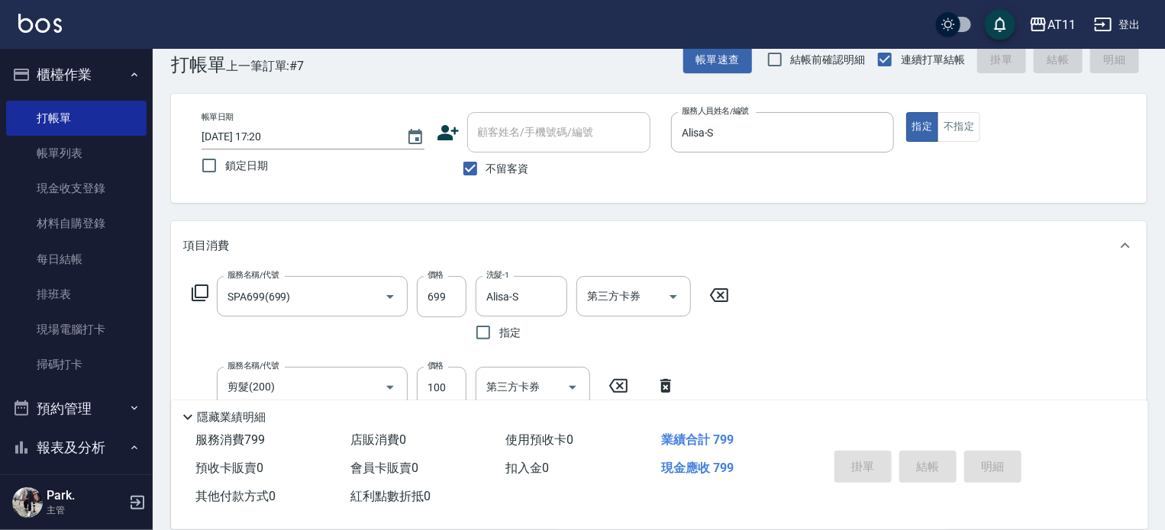
type input "[DATE] 17:21"
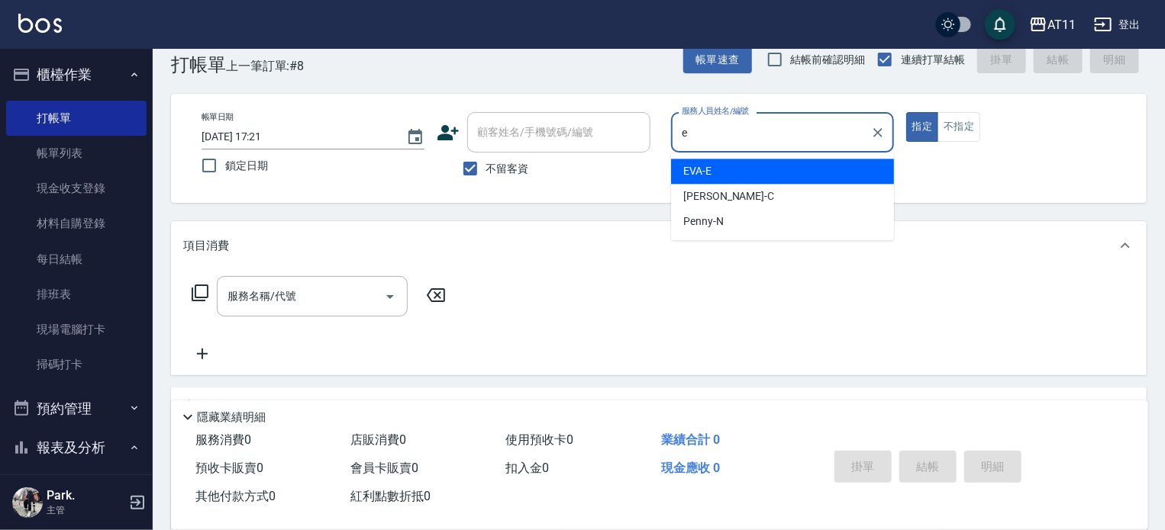
type input "EVA-E"
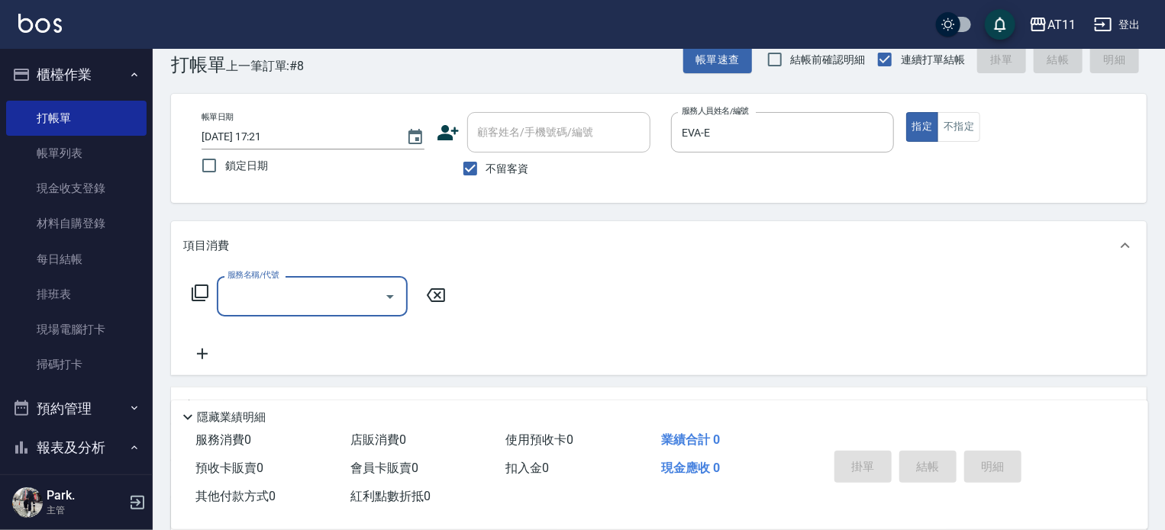
type input "b"
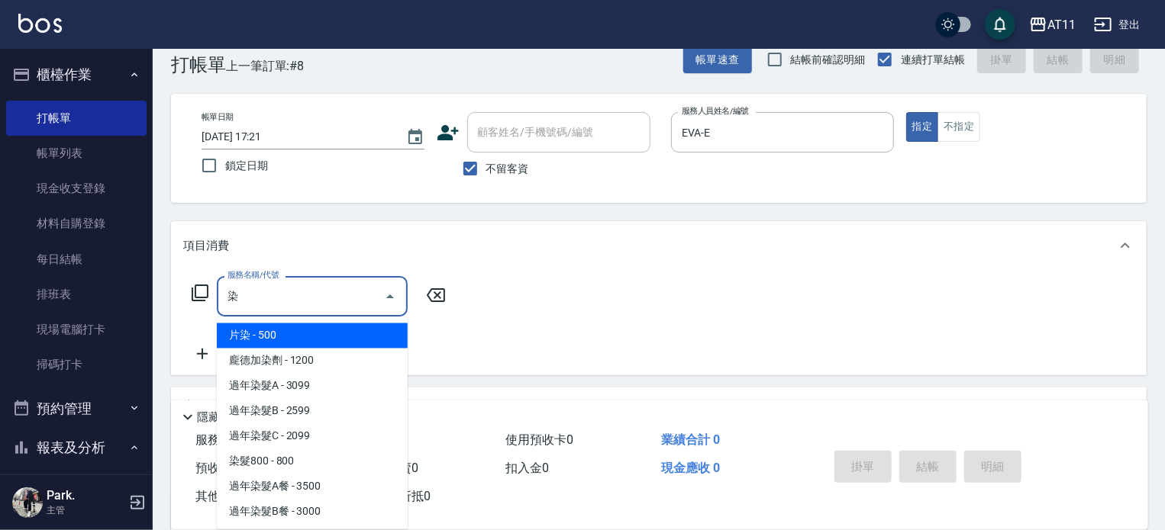
scroll to position [197, 0]
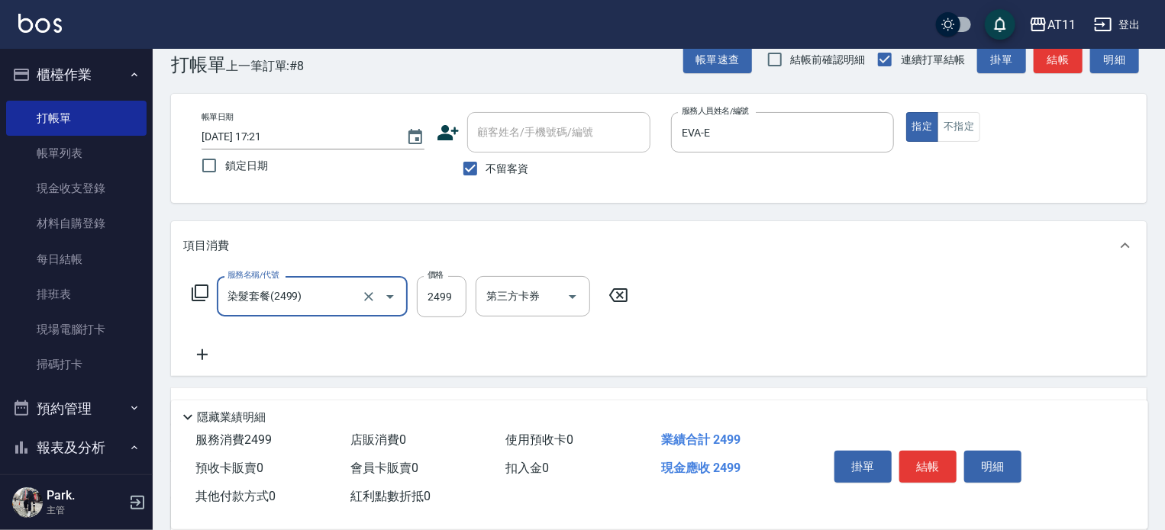
type input "染髮套餐(2499)"
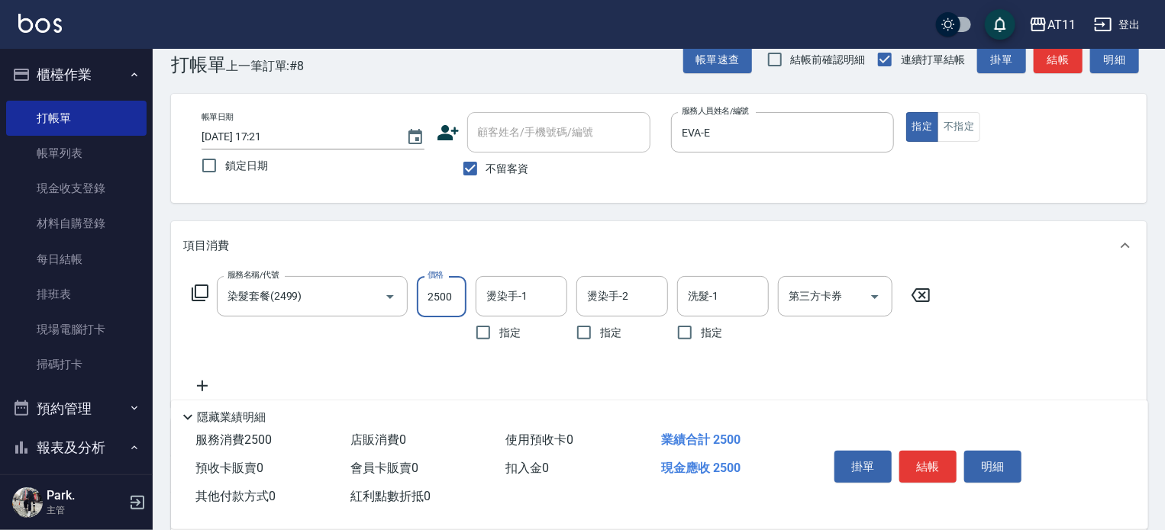
type input "2500"
type input "30-30"
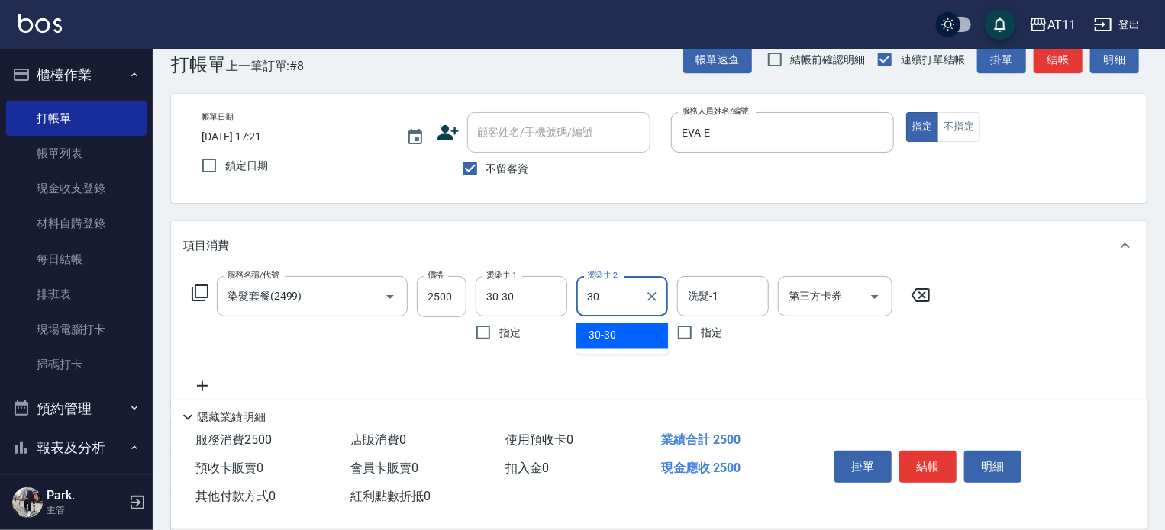
type input "30-30"
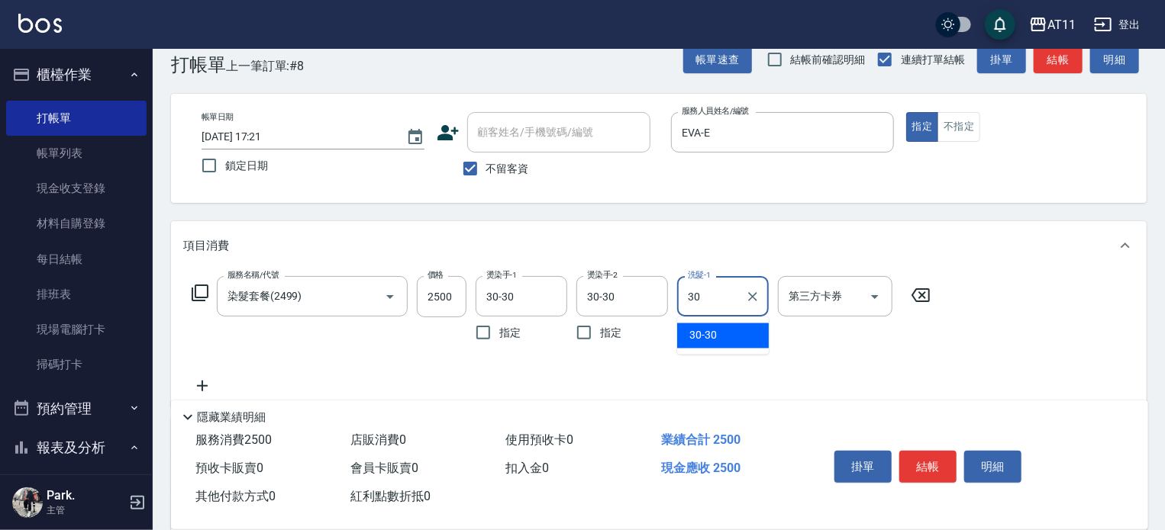
type input "30-30"
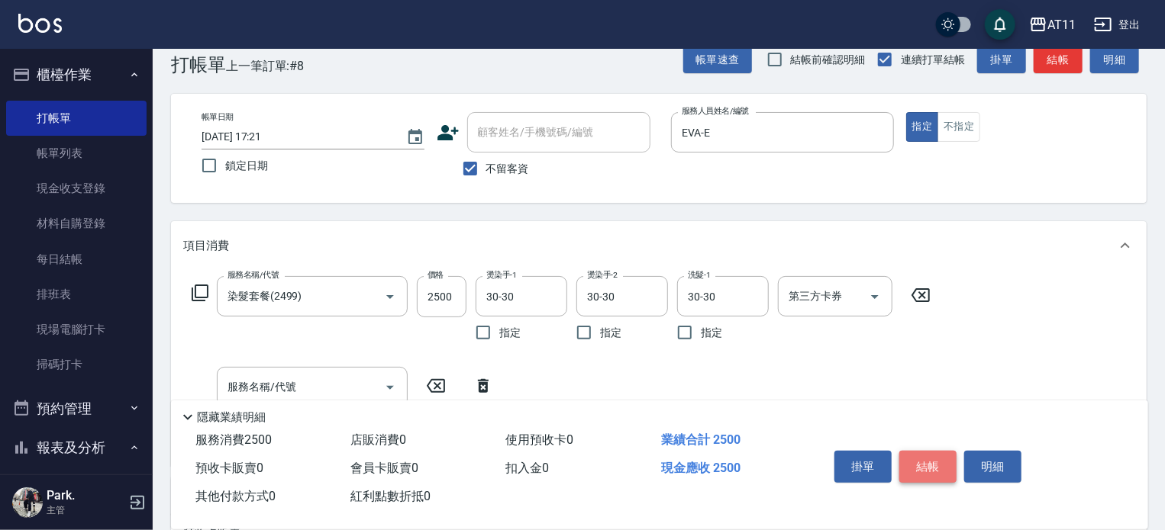
click at [928, 461] on button "結帳" at bounding box center [927, 467] width 57 height 32
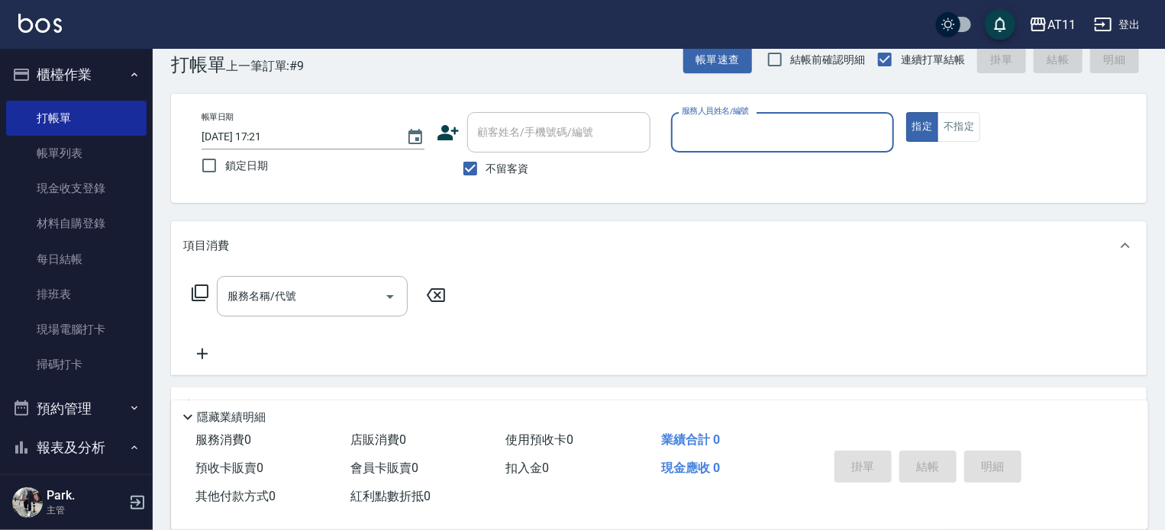
type input "ㄋ"
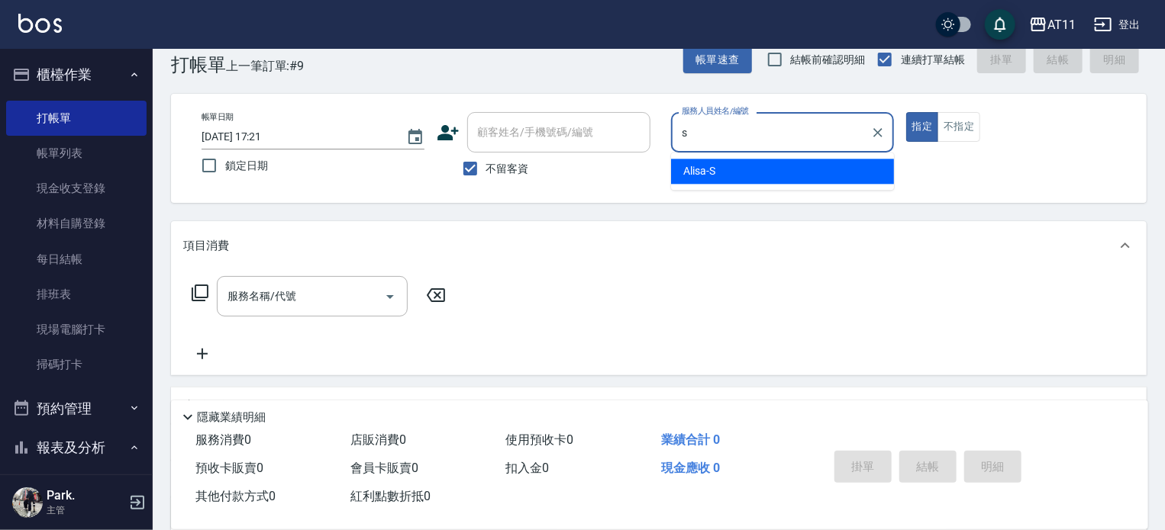
type input "Alisa-S"
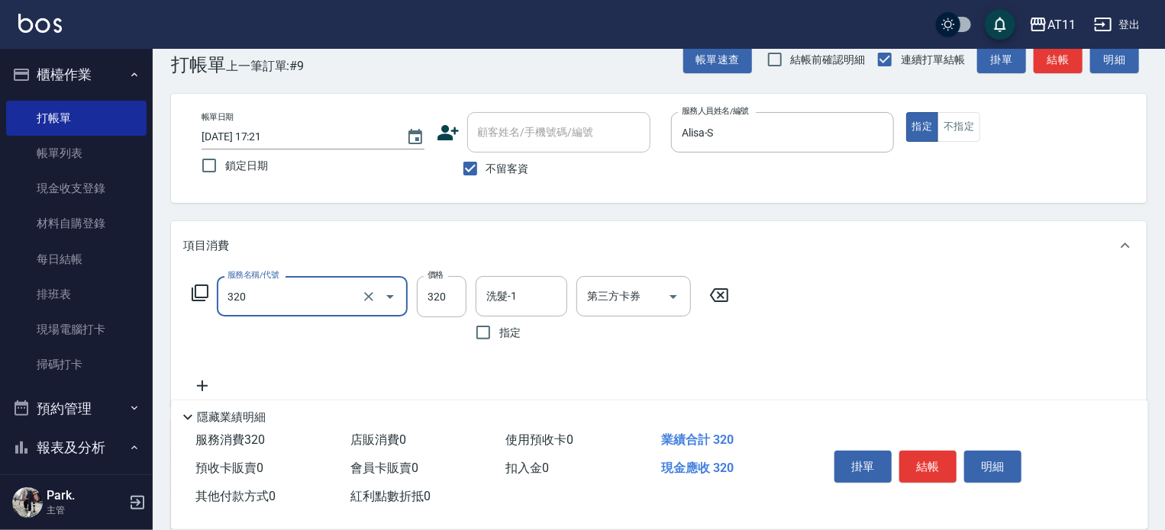
type input "洗剪(320)"
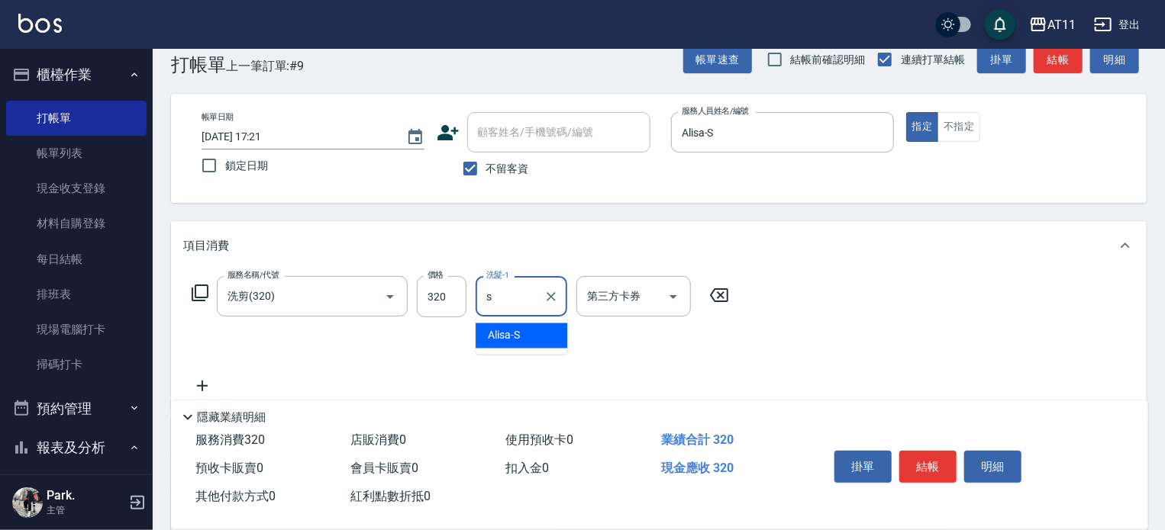
type input "Alisa-S"
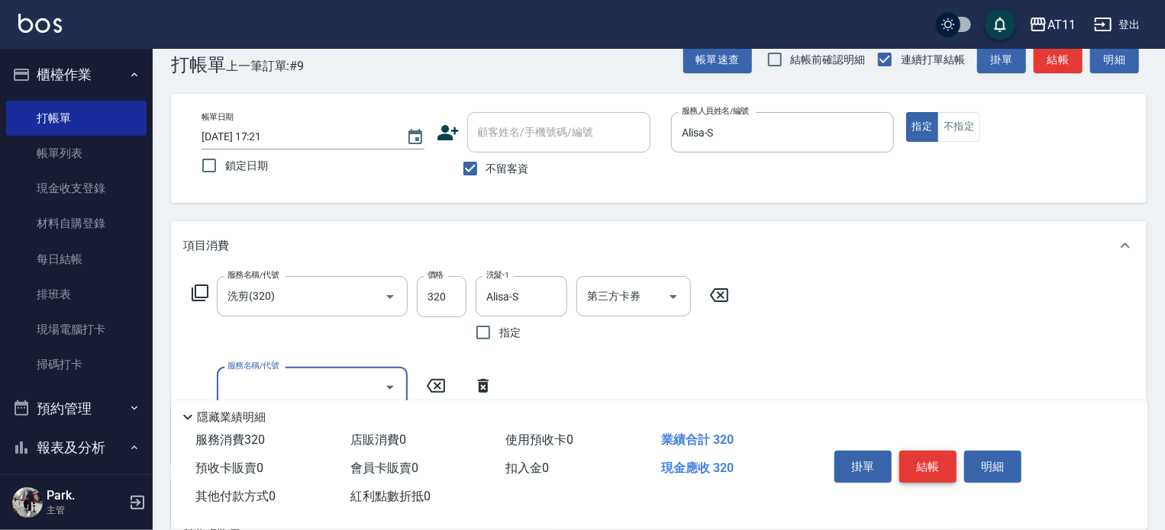
click at [936, 468] on button "結帳" at bounding box center [927, 467] width 57 height 32
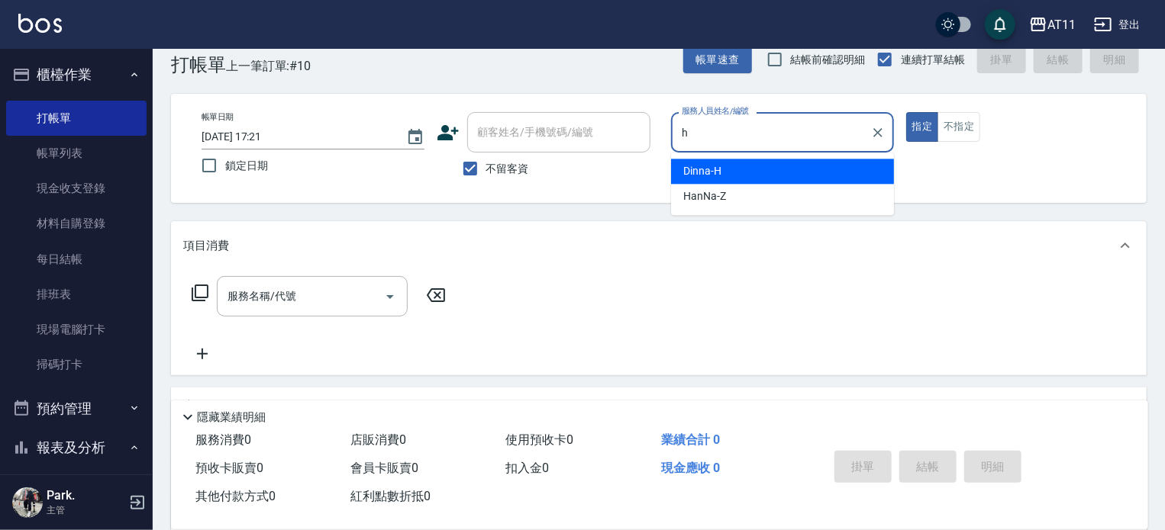
type input "Dinna-H"
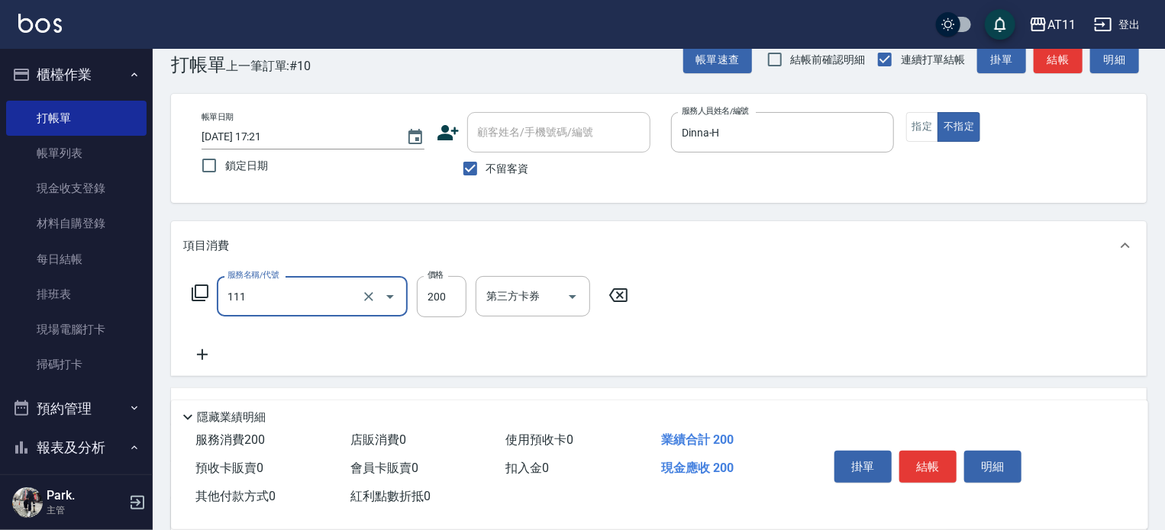
type input "精油洗髮(111)"
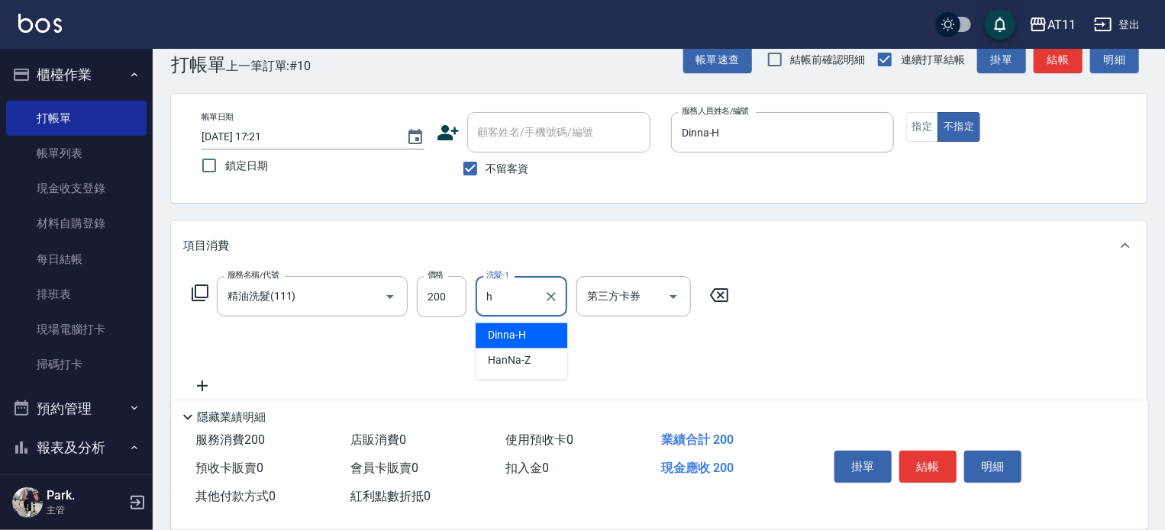
type input "Dinna-H"
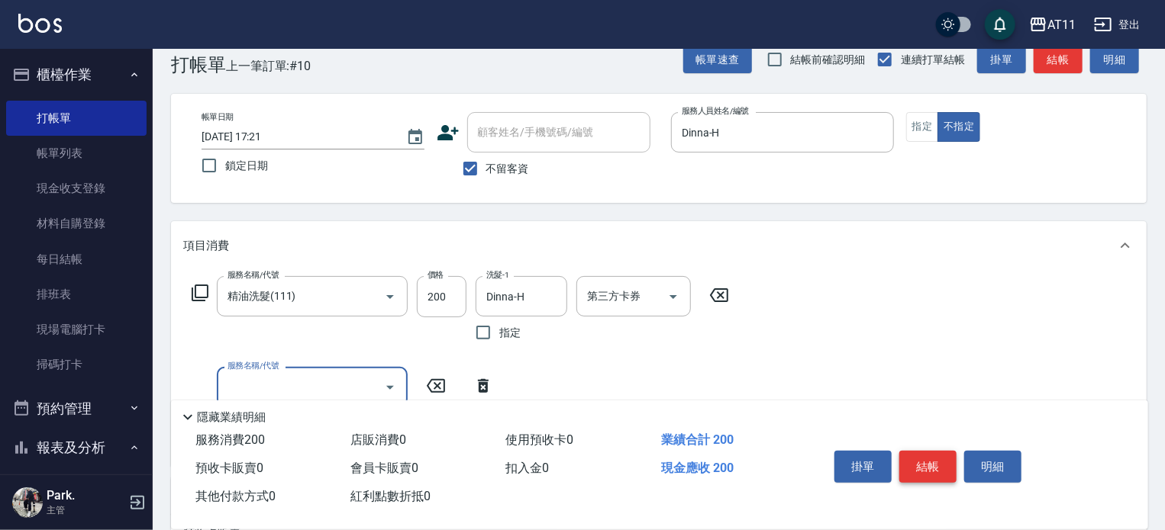
click at [923, 458] on button "結帳" at bounding box center [927, 467] width 57 height 32
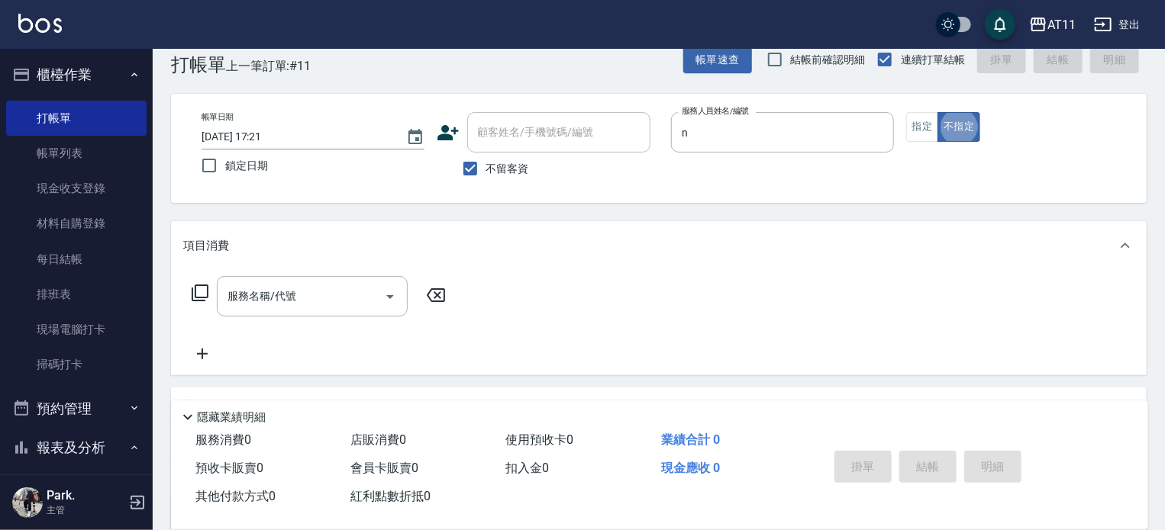
type input "Penny-N"
type button "false"
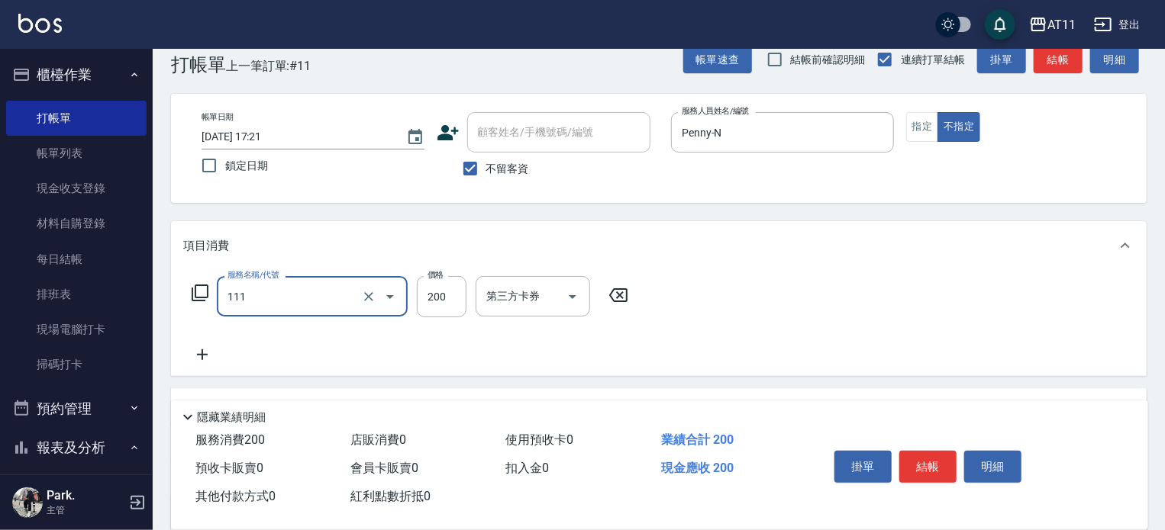
type input "精油洗髮(111)"
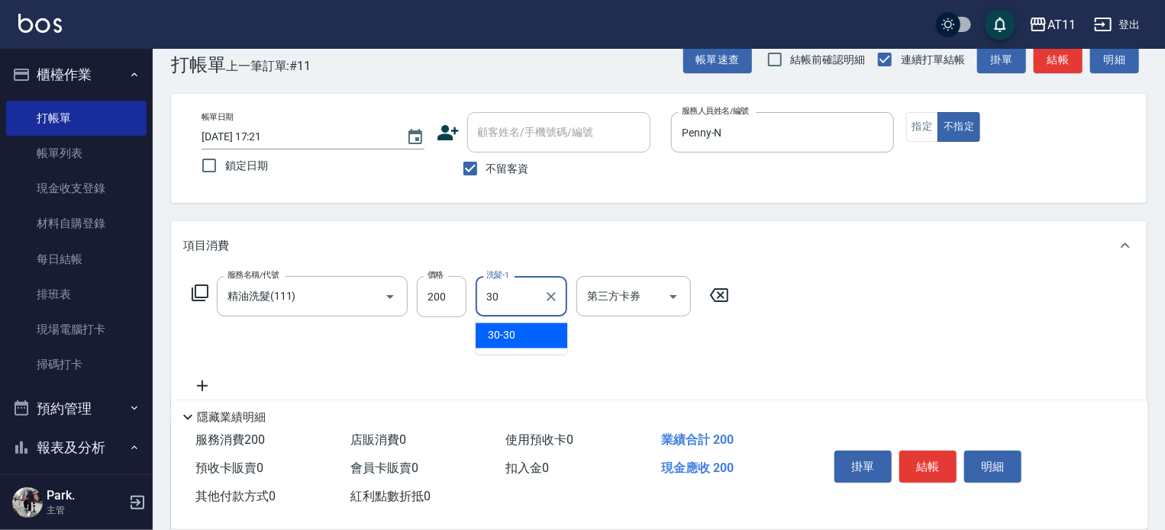
type input "30-30"
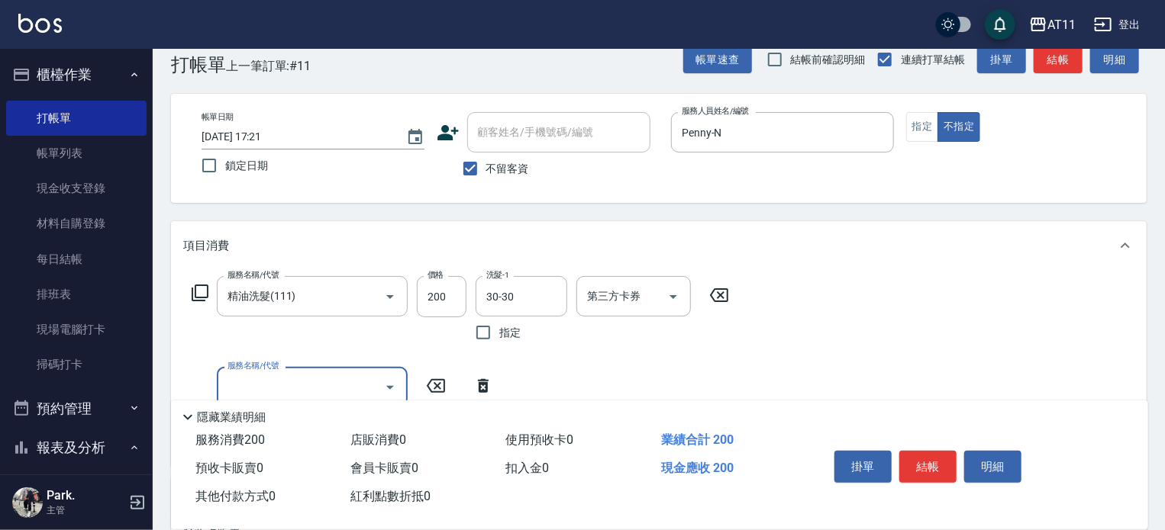
type input "n"
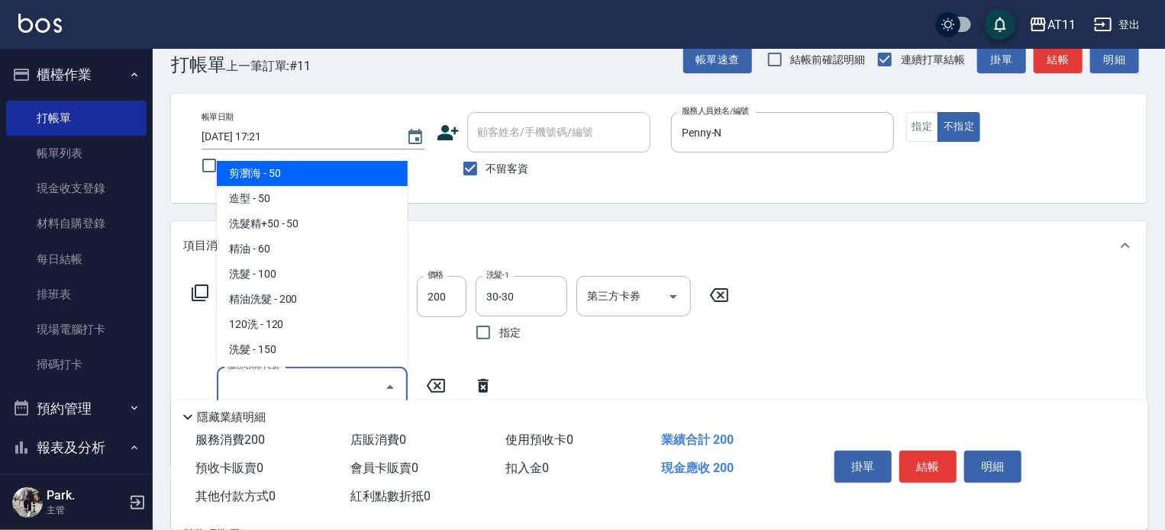
click at [821, 249] on div "項目消費" at bounding box center [649, 246] width 933 height 16
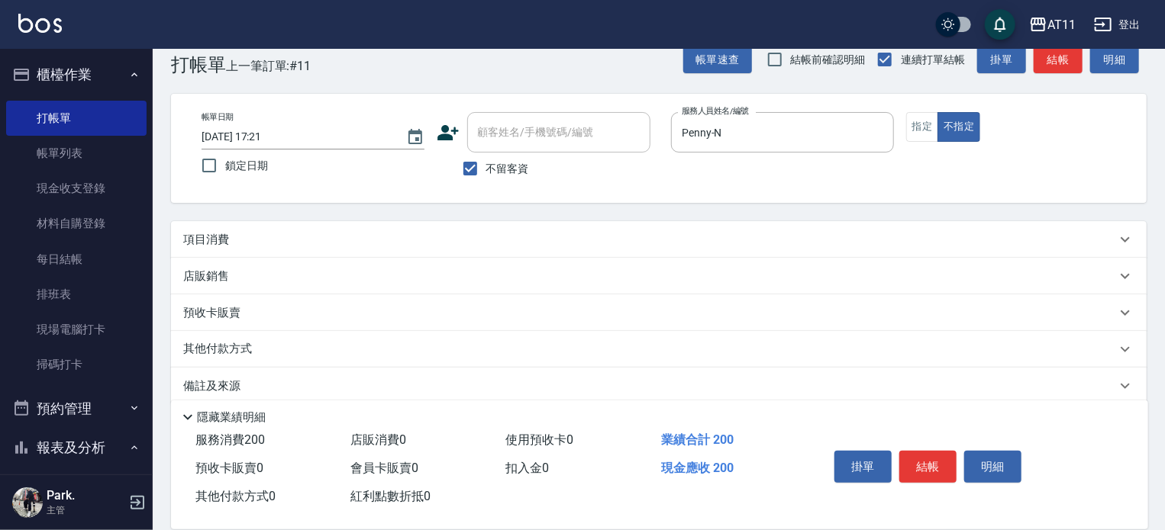
click at [821, 247] on div "項目消費" at bounding box center [649, 240] width 933 height 16
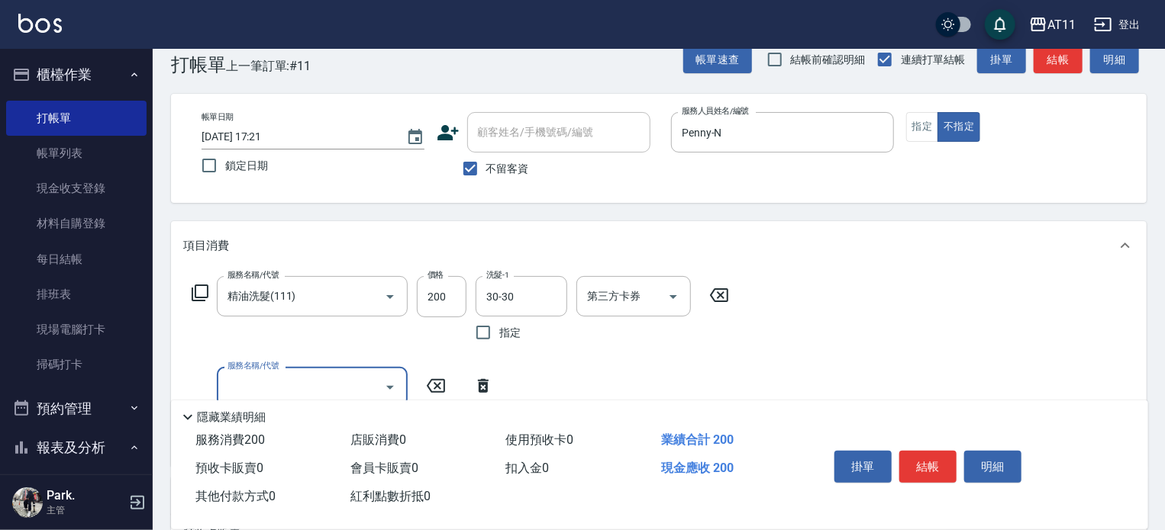
scroll to position [0, 0]
click at [926, 459] on button "結帳" at bounding box center [927, 467] width 57 height 32
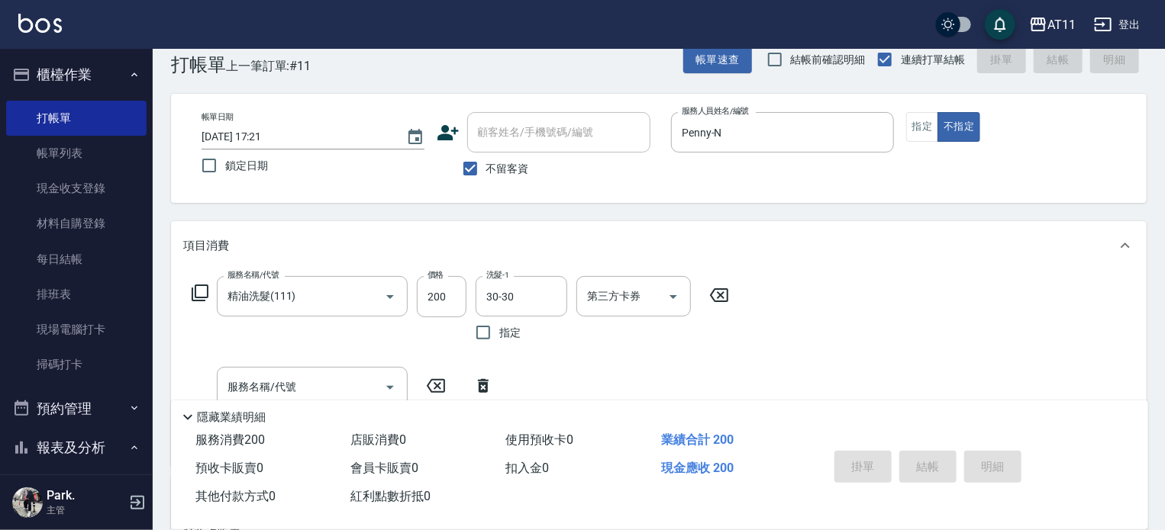
type input "[DATE] 17:23"
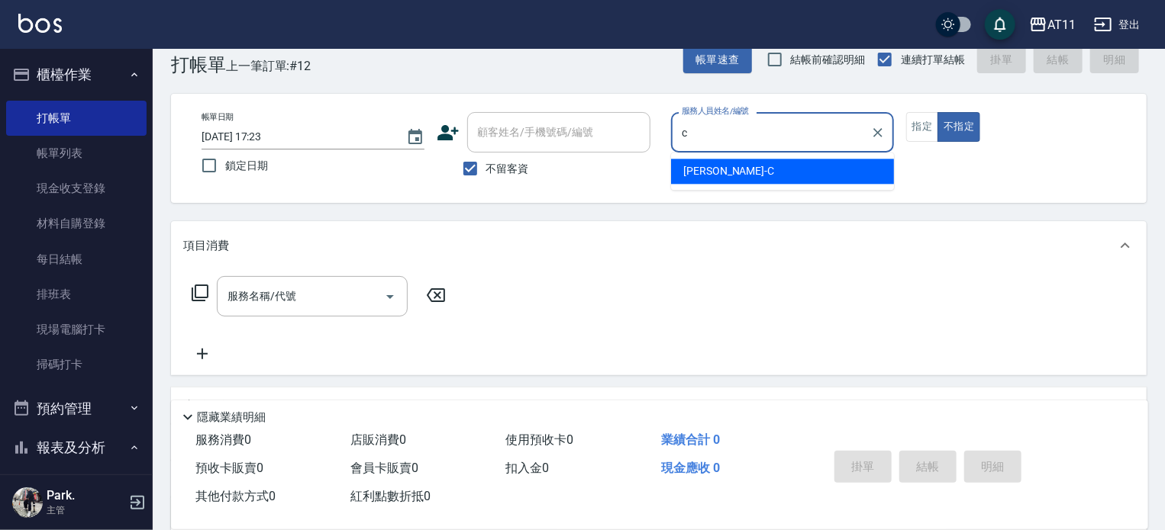
type input "[PERSON_NAME]"
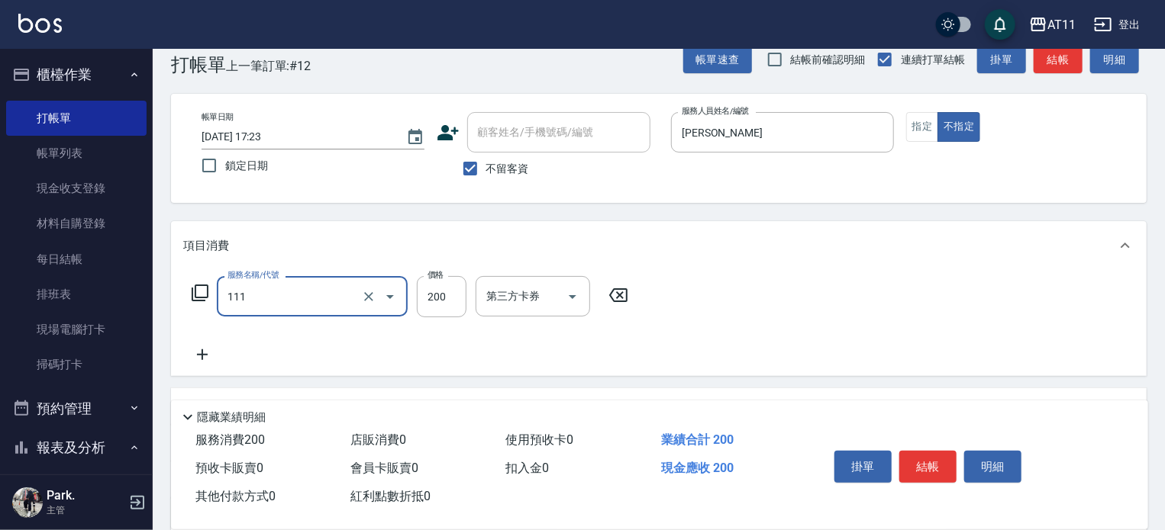
type input "精油洗髮(111)"
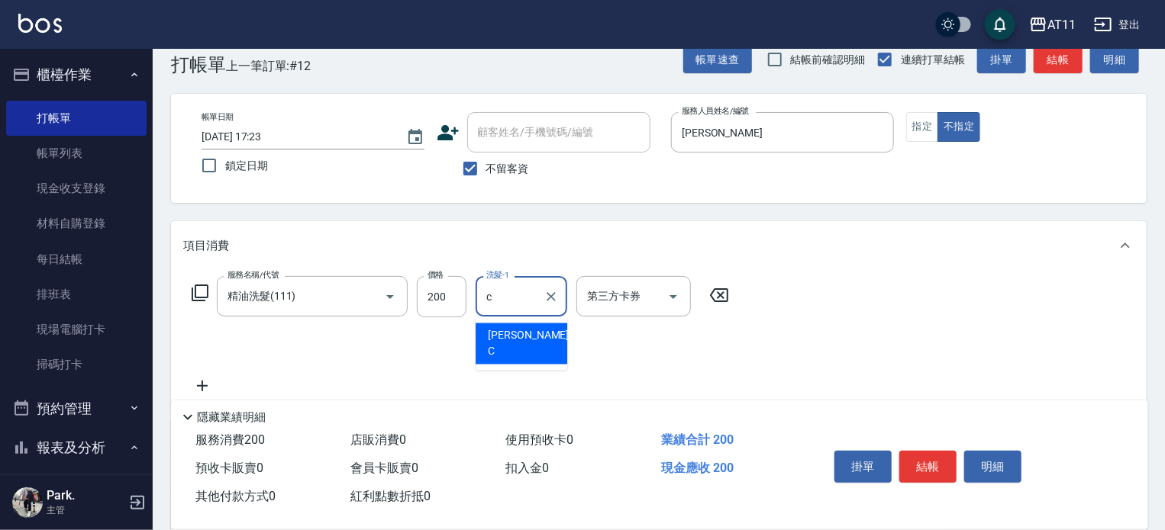
type input "[PERSON_NAME]"
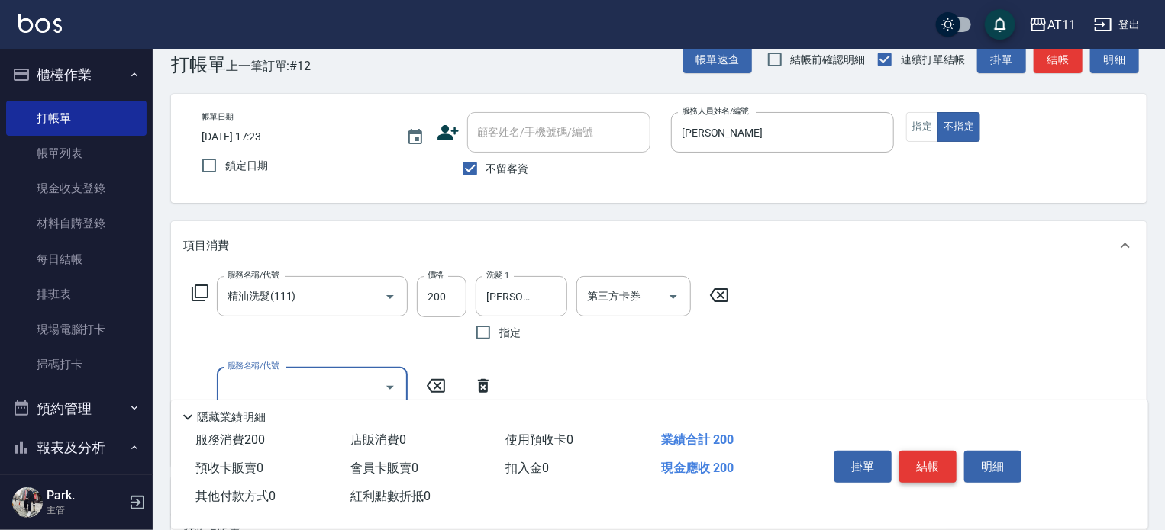
click at [926, 464] on button "結帳" at bounding box center [927, 467] width 57 height 32
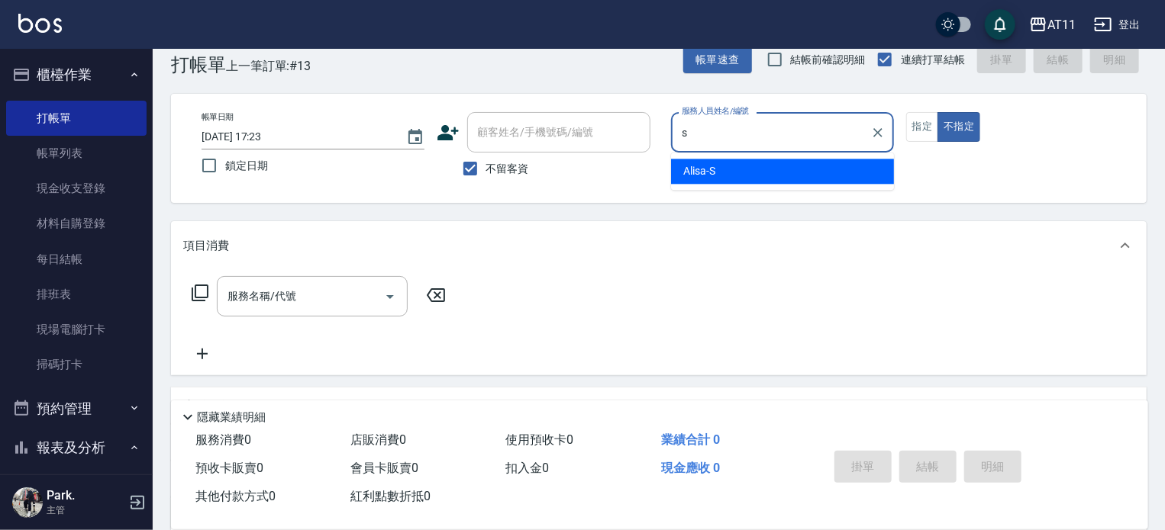
type input "Alisa-S"
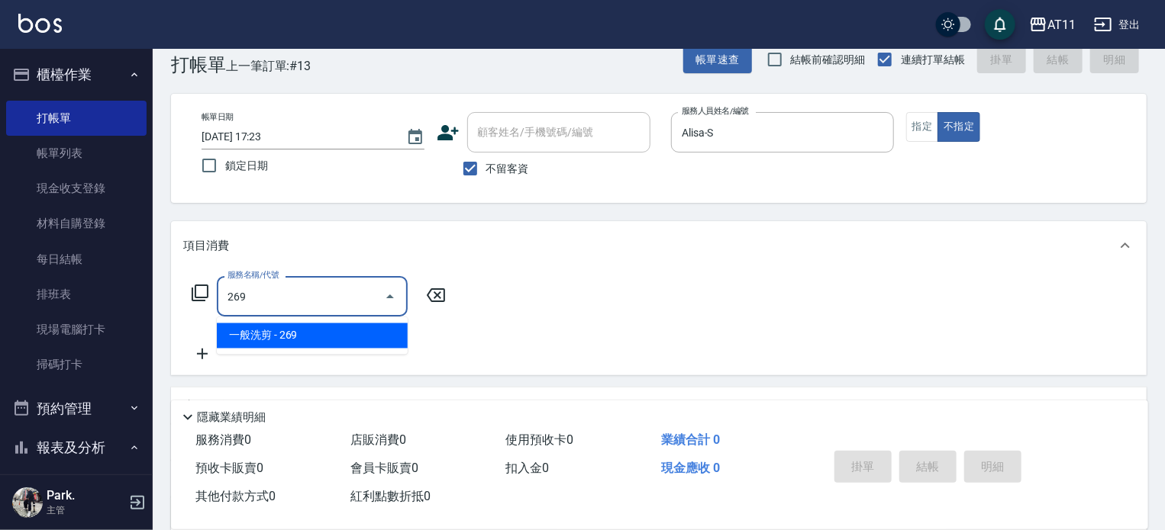
type input "一般洗剪(269)"
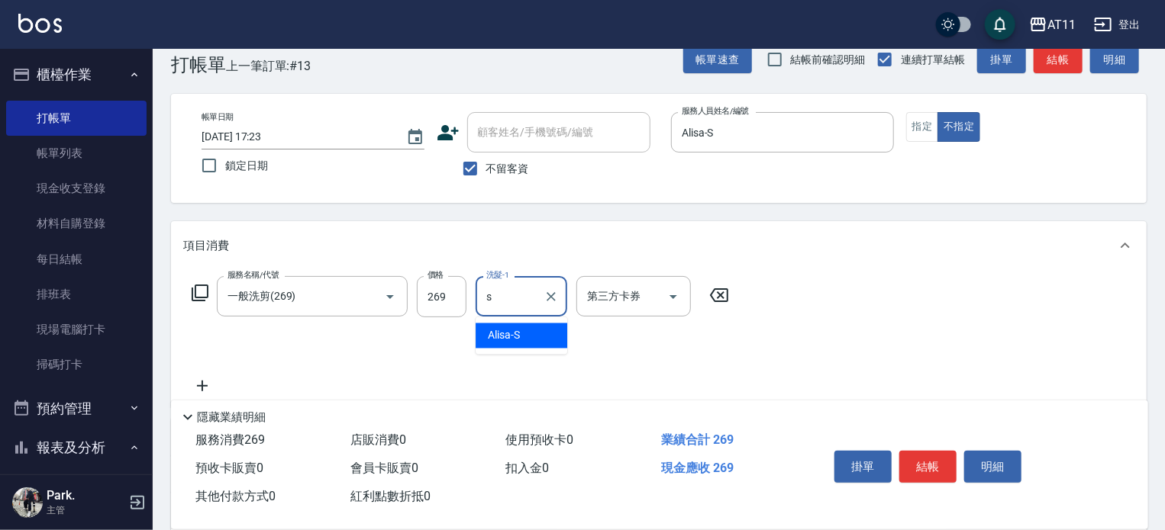
type input "Alisa-S"
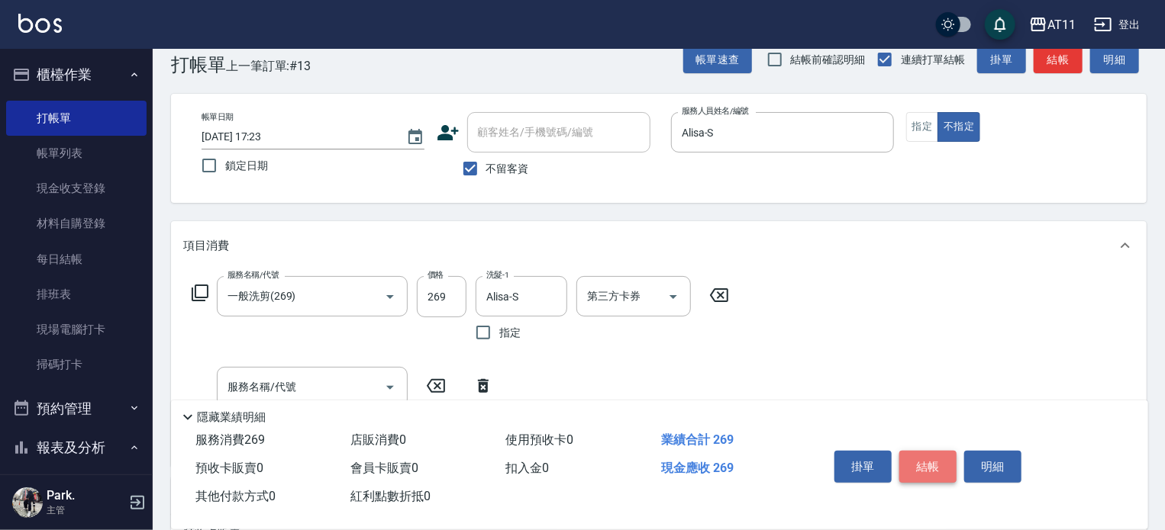
click at [930, 463] on button "結帳" at bounding box center [927, 467] width 57 height 32
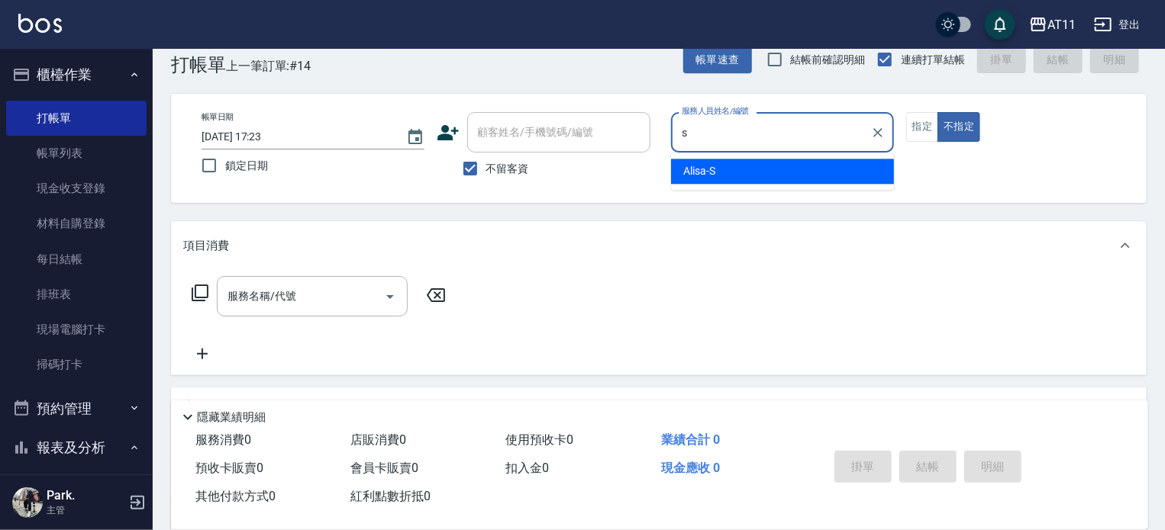
type input "Alisa-S"
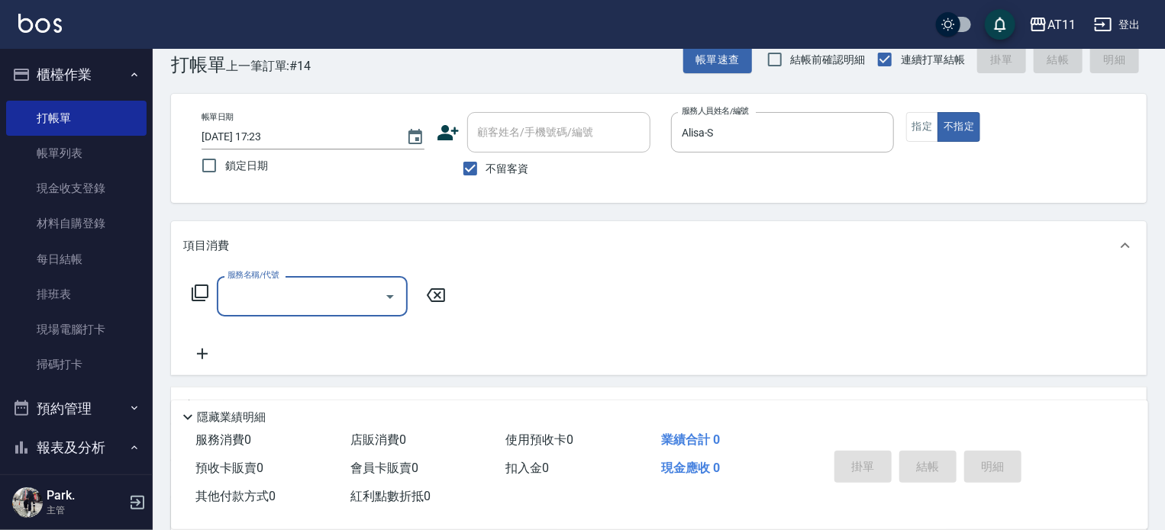
click at [928, 118] on button "指定" at bounding box center [922, 127] width 33 height 30
type input "1"
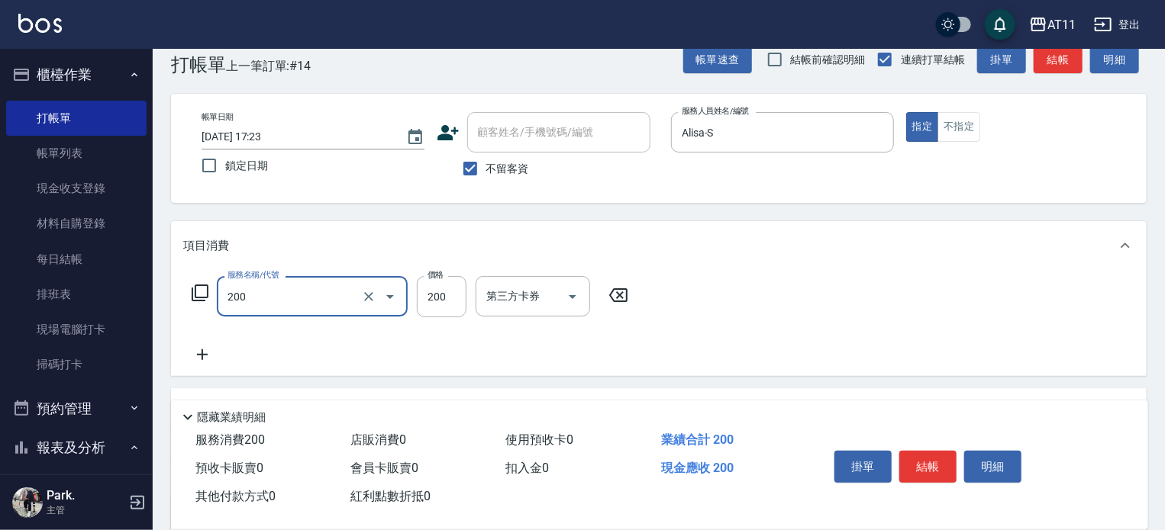
type input "剪髮(200)"
type input "100"
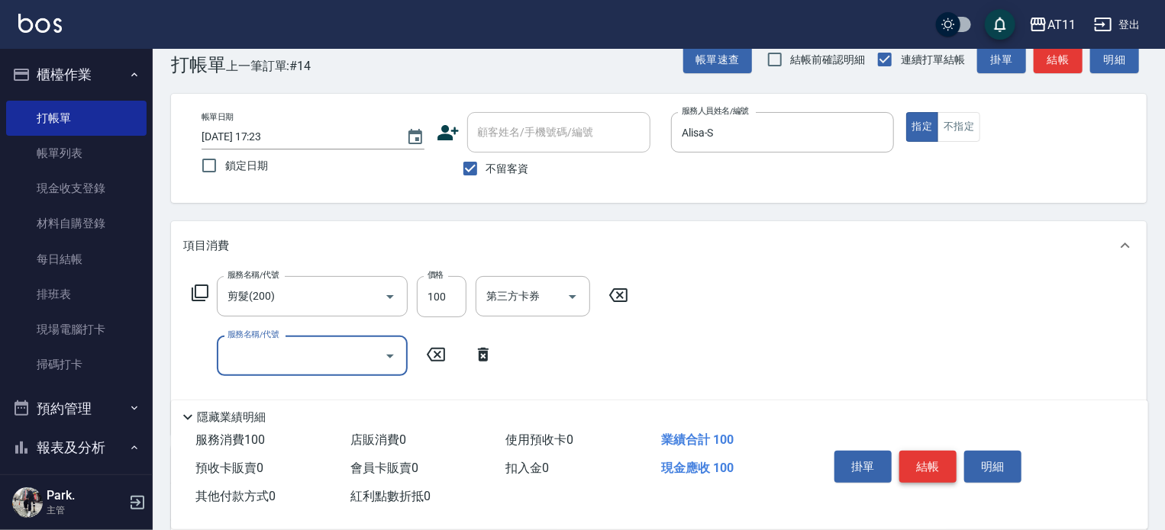
click at [928, 465] on button "結帳" at bounding box center [927, 467] width 57 height 32
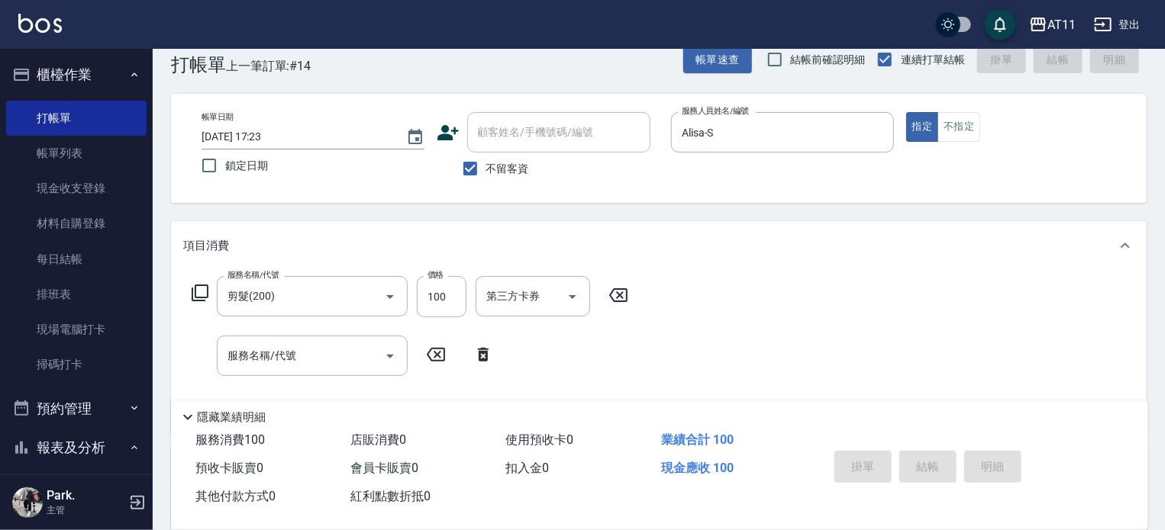
type input "[DATE] 17:24"
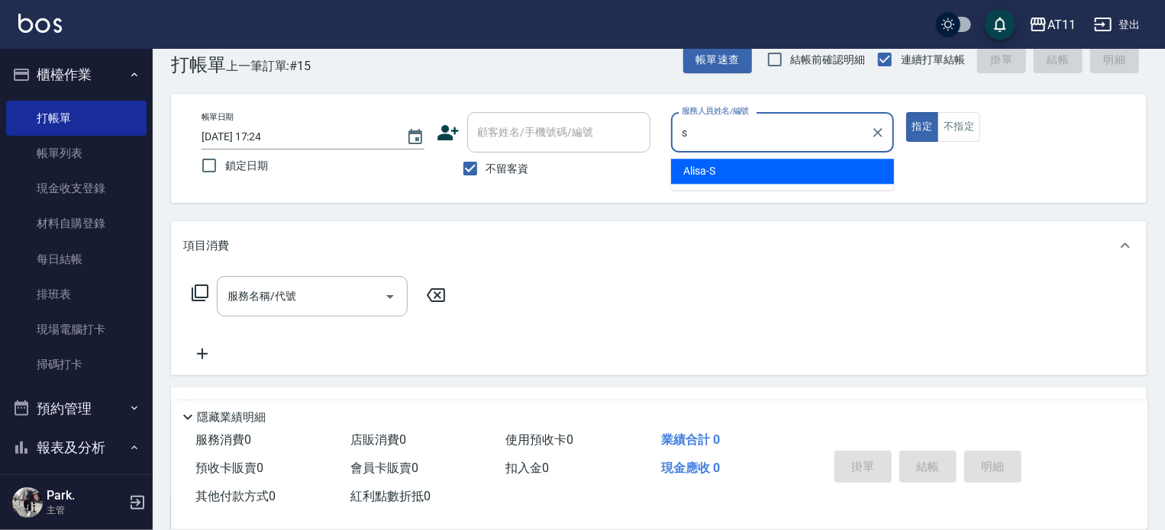
type input "Alisa-S"
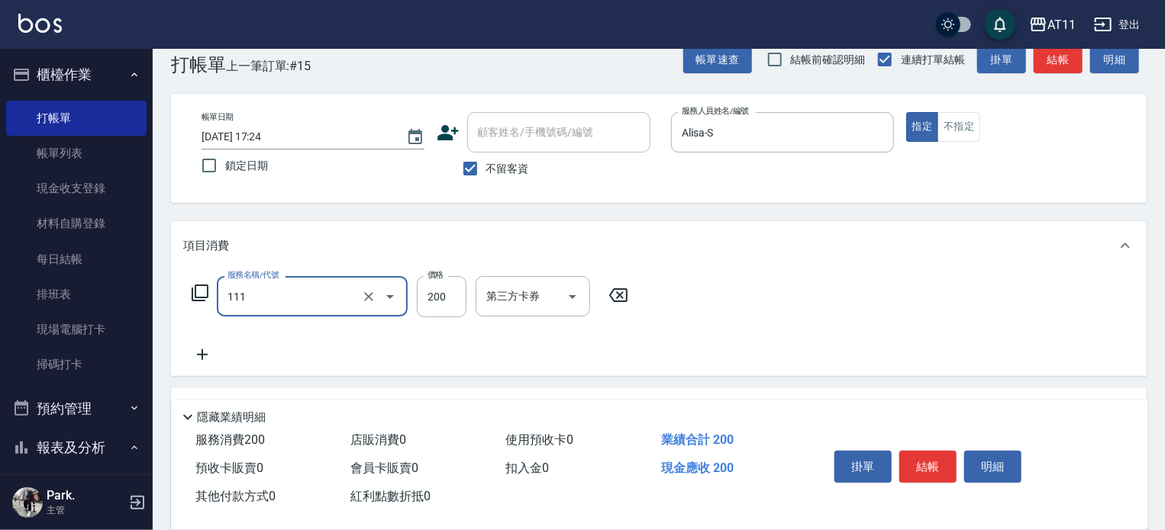
type input "精油洗髮(111)"
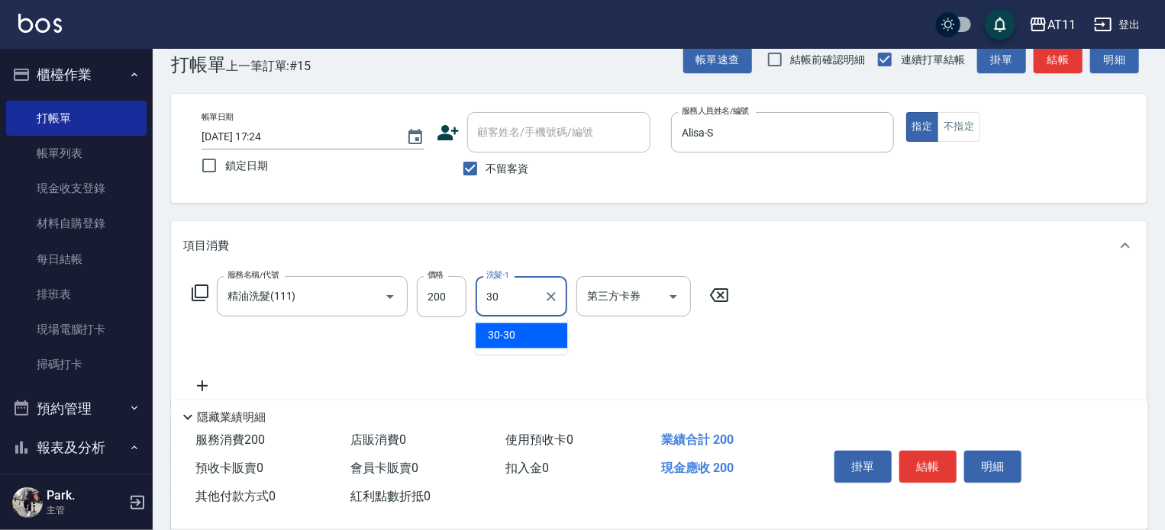
type input "30-30"
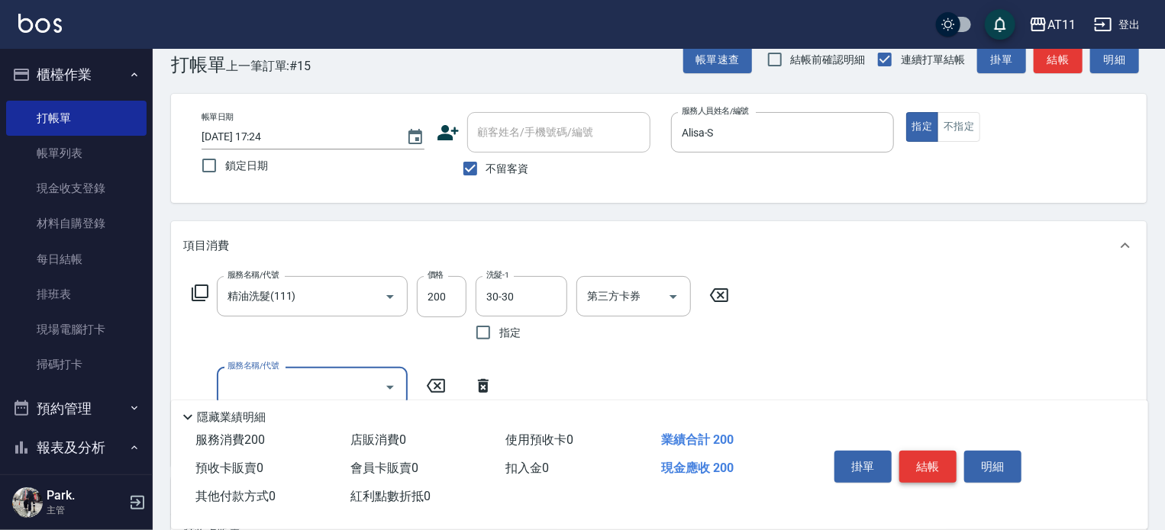
click at [943, 456] on button "結帳" at bounding box center [927, 467] width 57 height 32
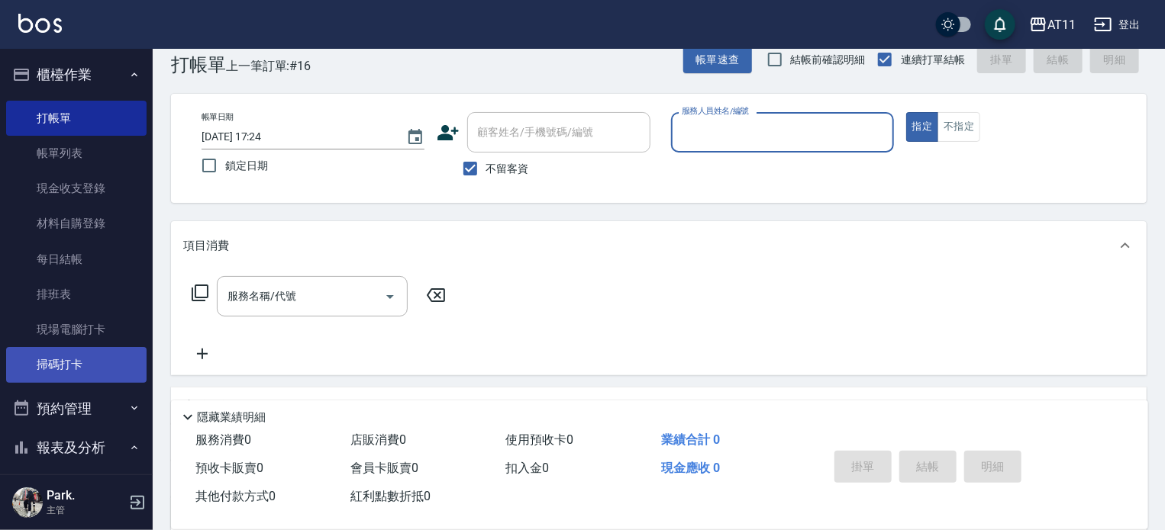
scroll to position [305, 0]
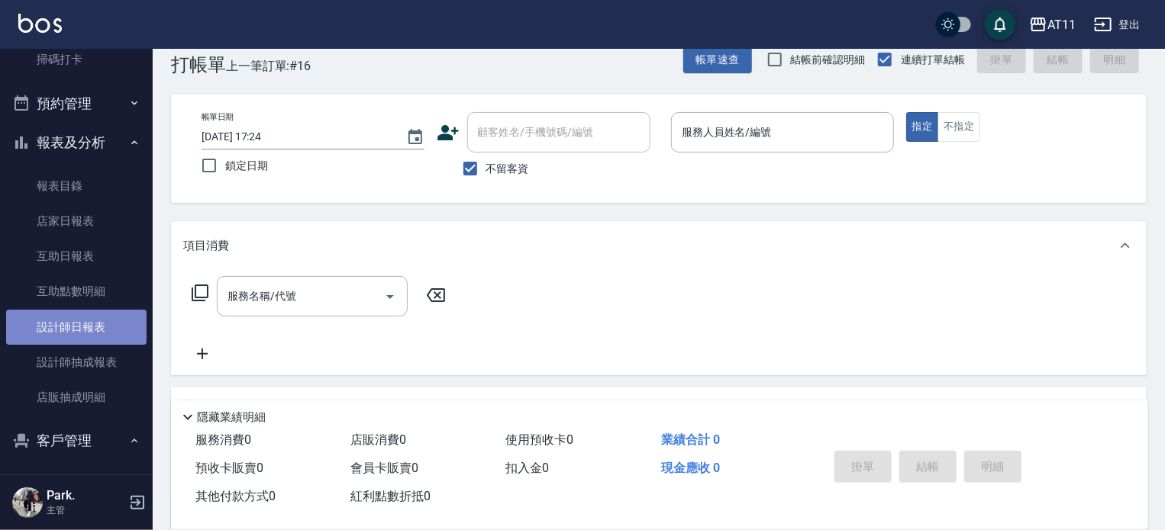
click at [90, 337] on link "設計師日報表" at bounding box center [76, 327] width 140 height 35
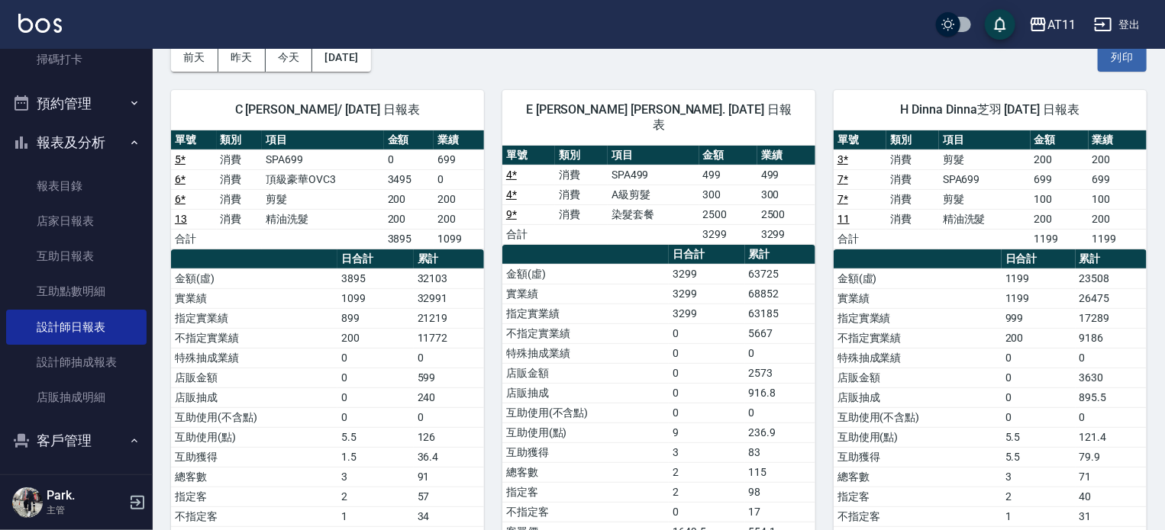
scroll to position [76, 0]
